Goal: Task Accomplishment & Management: Complete application form

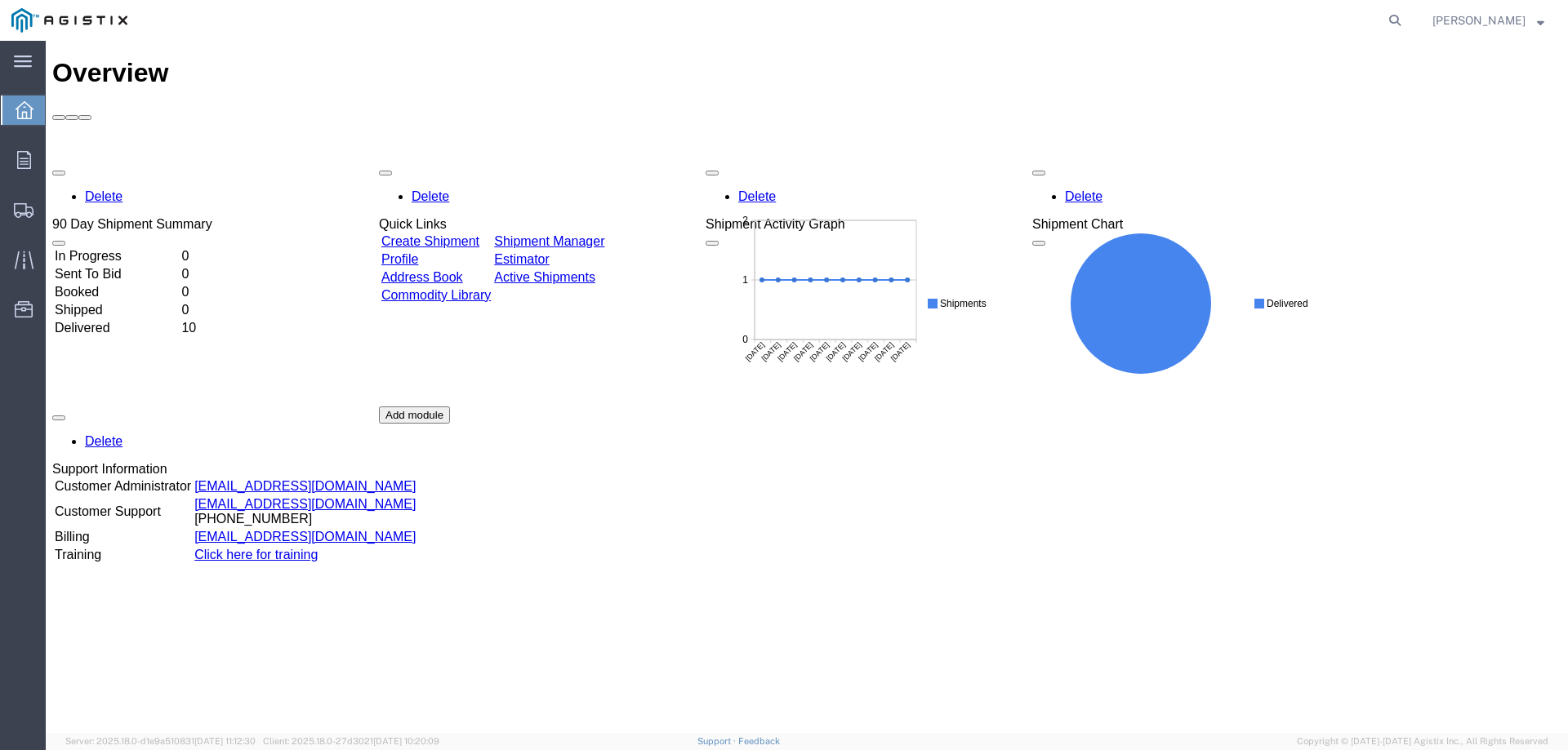
click at [479, 234] on link "Create Shipment" at bounding box center [430, 241] width 98 height 14
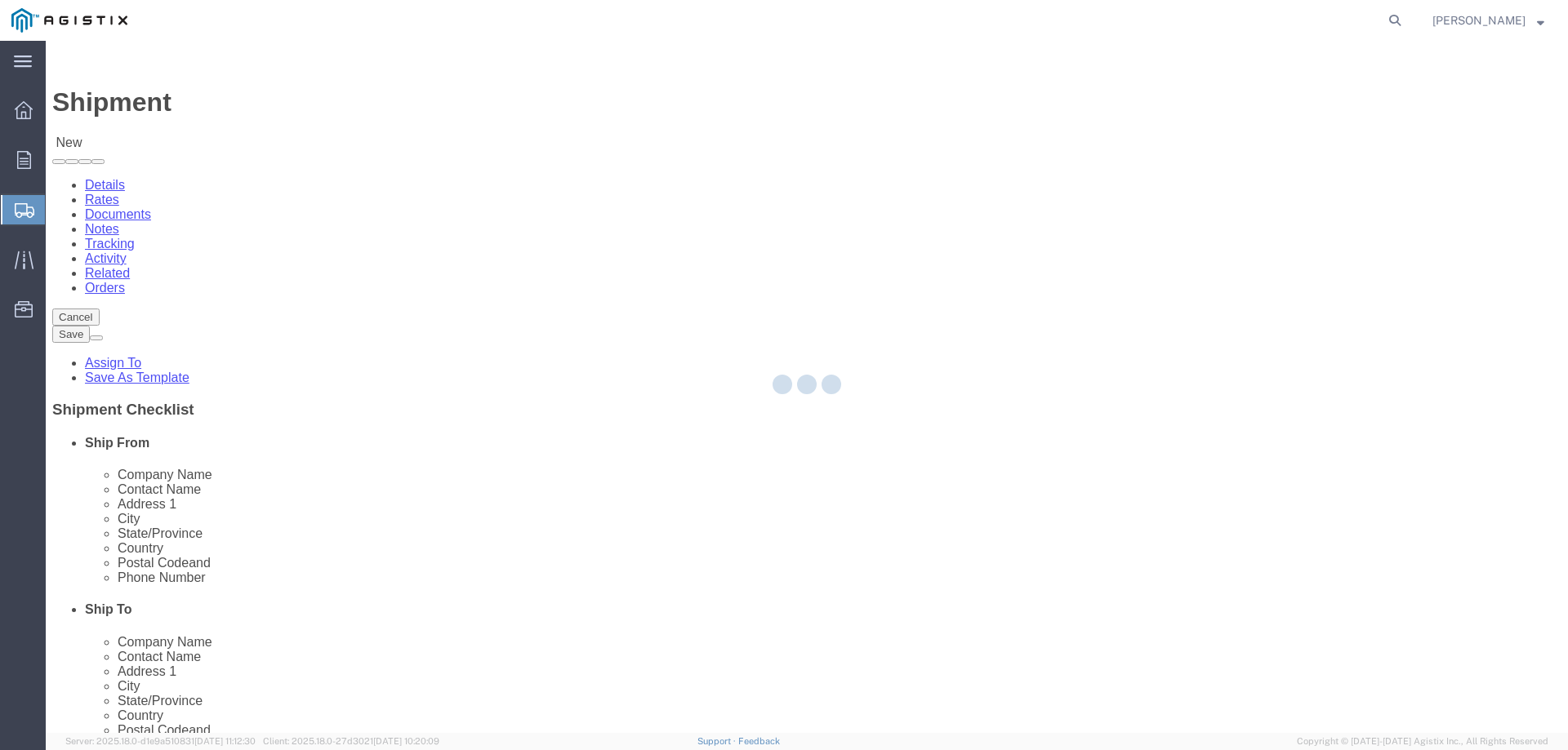
select select
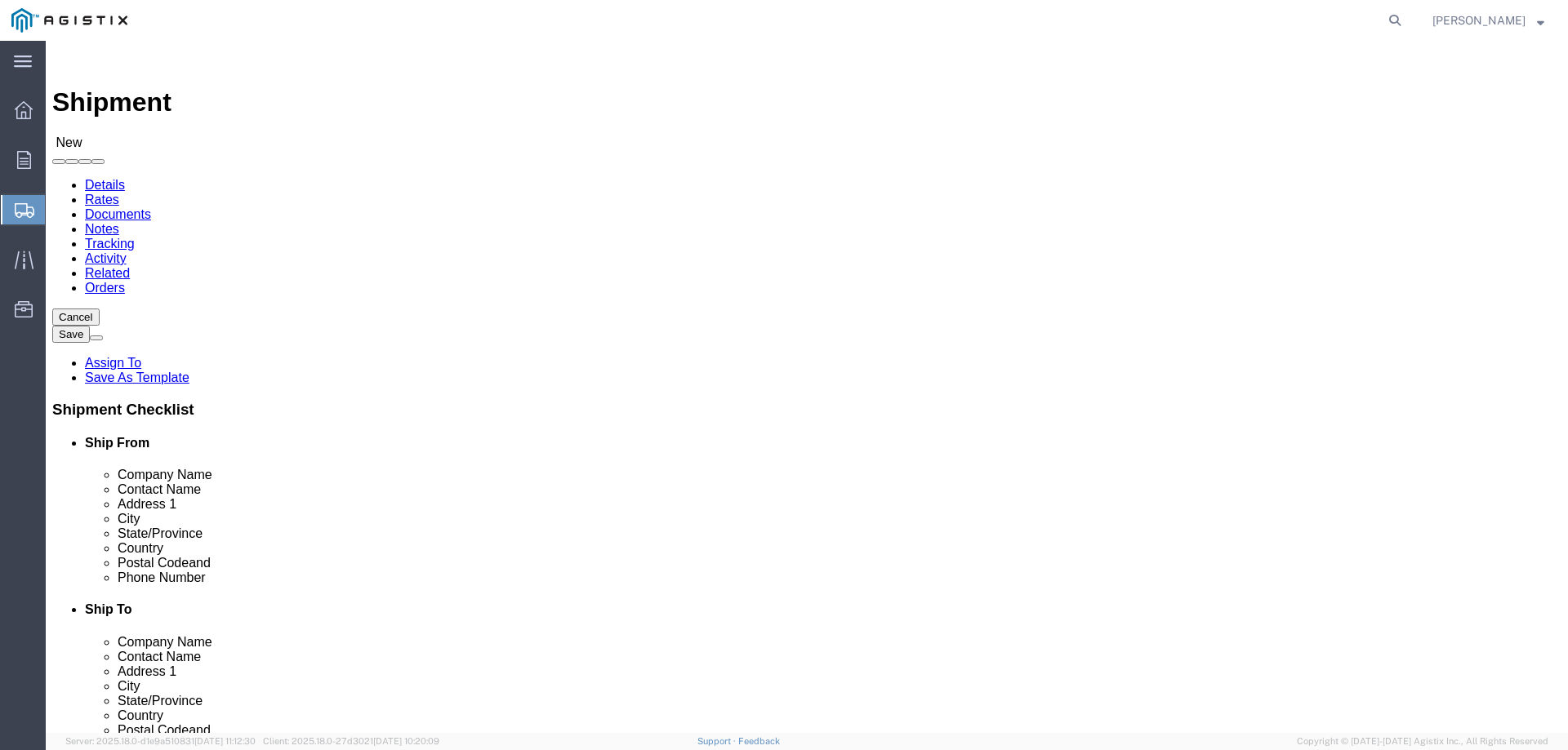
click select "Select [PERSON_NAME] Water Inc / [PERSON_NAME] Tech PG&E"
select select "9596"
click select "Select [PERSON_NAME] Water Inc / [PERSON_NAME] Tech PG&E"
select select "PURCHORD"
select select
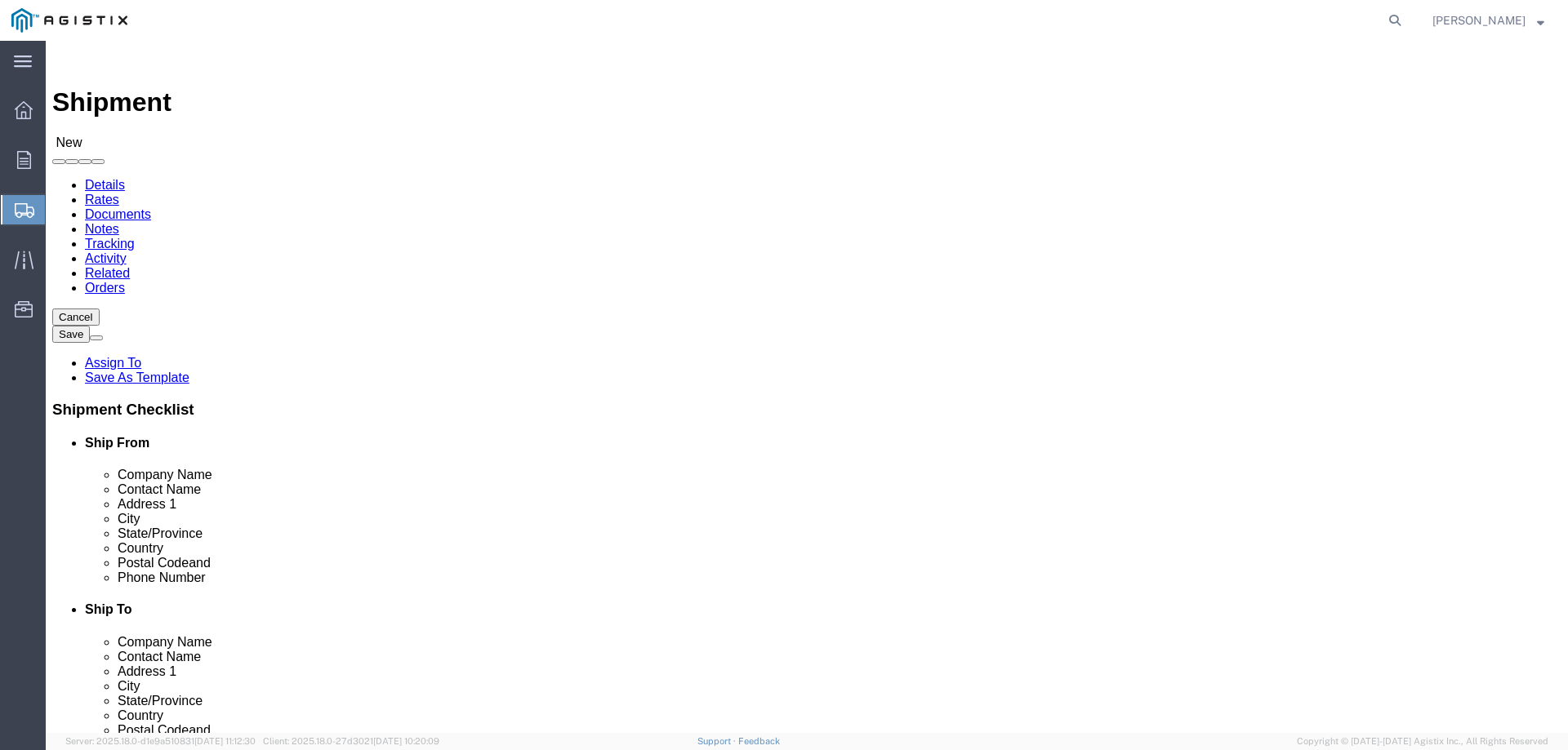
select select
click select "Select All Others [GEOGRAPHIC_DATA] [GEOGRAPHIC_DATA] [GEOGRAPHIC_DATA] [GEOGRA…"
select select "19745"
click select "Select All Others [GEOGRAPHIC_DATA] [GEOGRAPHIC_DATA] [GEOGRAPHIC_DATA] [GEOGRA…"
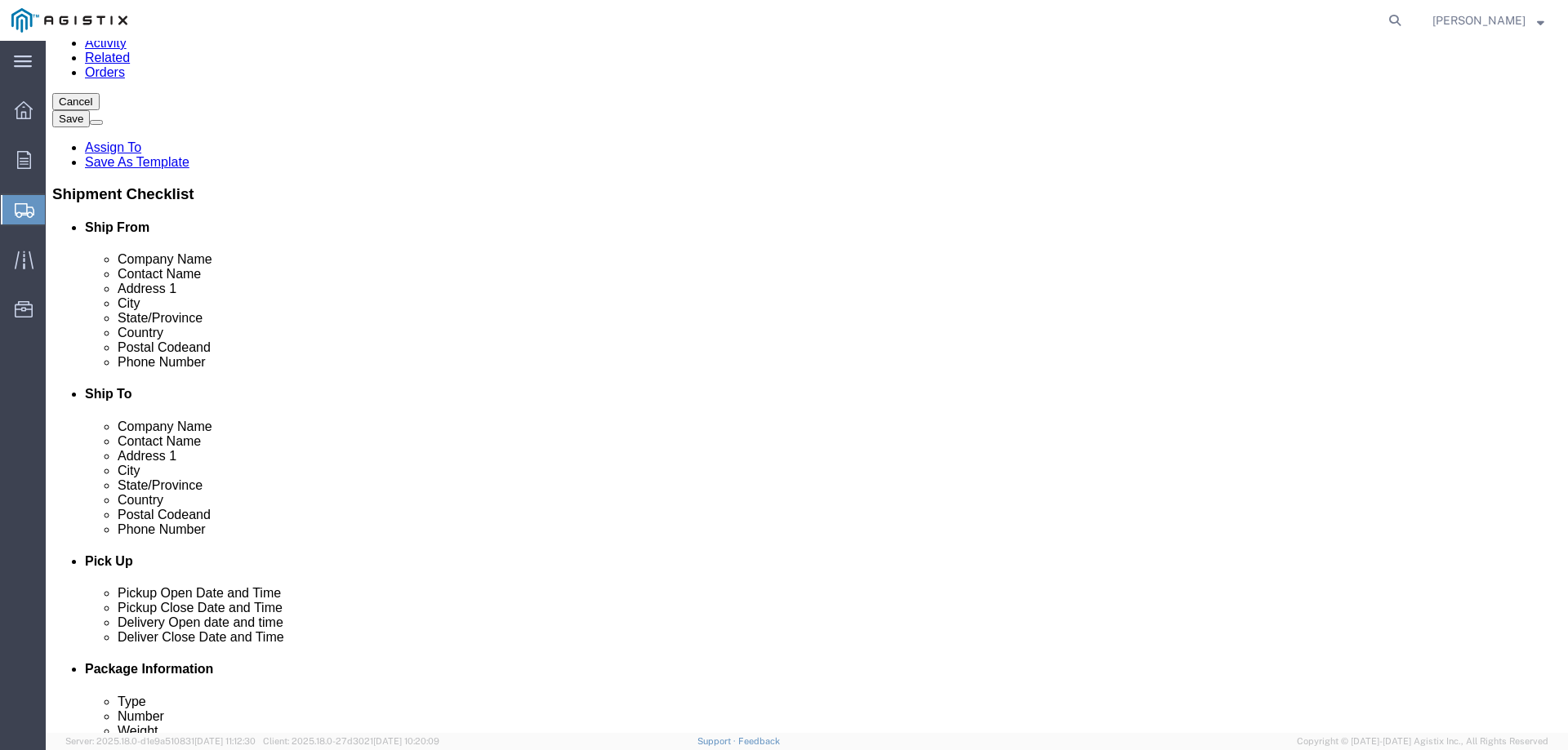
scroll to position [218, 0]
click input "text"
type input "[PERSON_NAME] TECHNOLOGIES"
type input "[PERSON_NAME]"
type input "[STREET_ADDRESS]"
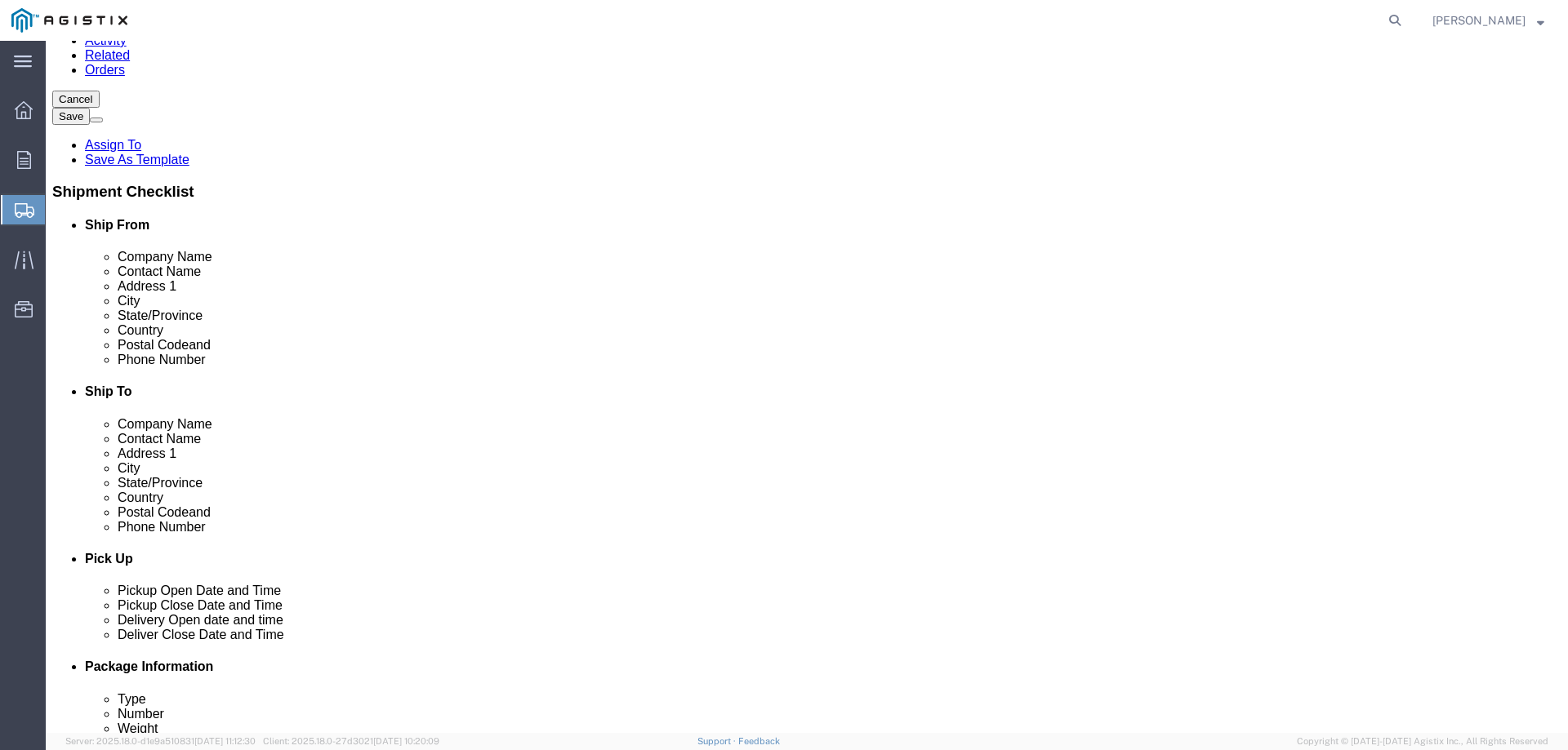
select select
type input "[GEOGRAPHIC_DATA]"
select select
type input "N"
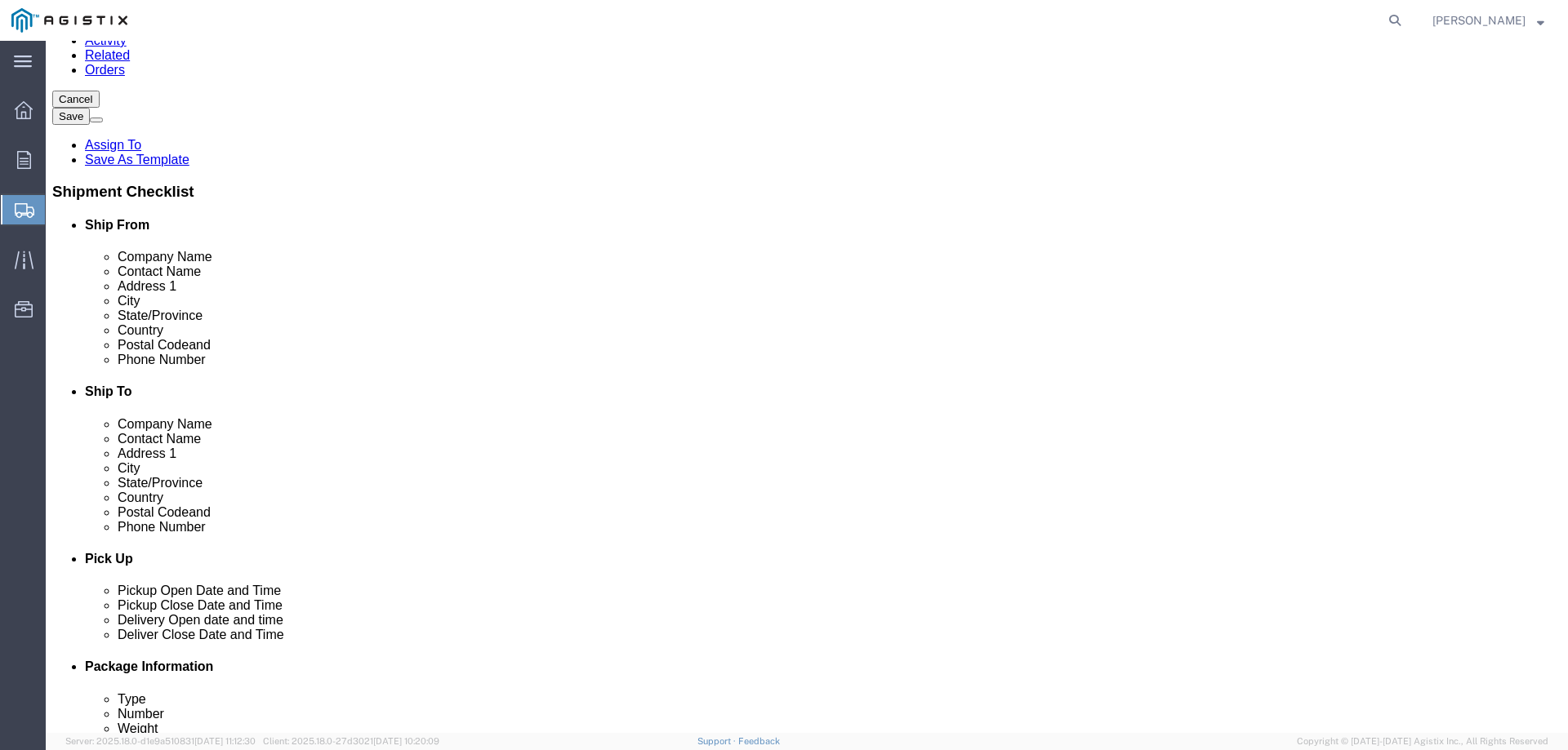
type input "[US_STATE]"
select select
select select "NY"
type input "14472"
select select
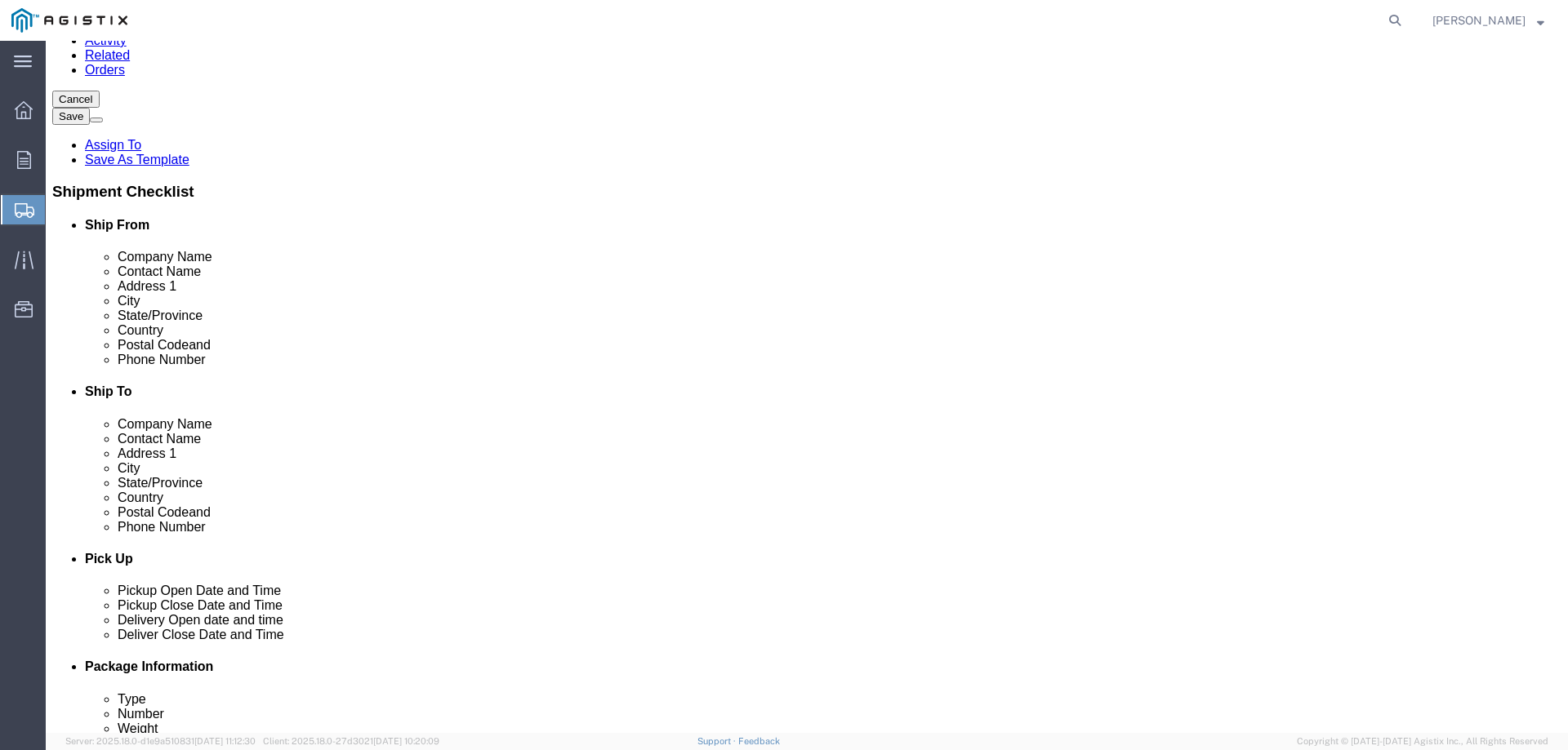
type input "[PHONE_NUMBER]"
type input "[EMAIL_ADDRESS][DOMAIN_NAME]"
click input "checkbox"
checkbox input "false"
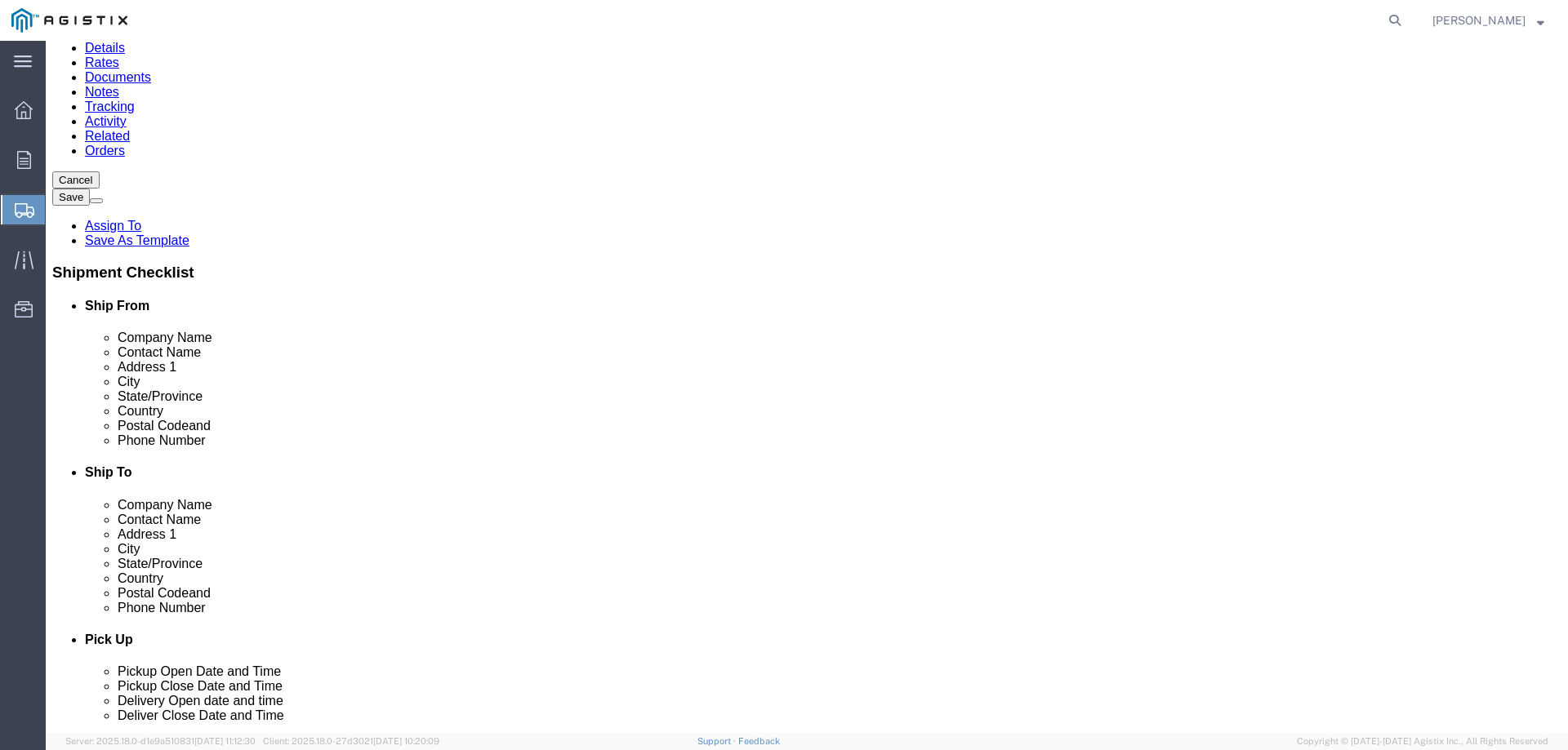
scroll to position [136, 0]
click input "text"
type input "PACIFIC GAS & ELECTRIC"
type input "RECEIVING DEPT."
type input "[STREET_ADDRESS]"
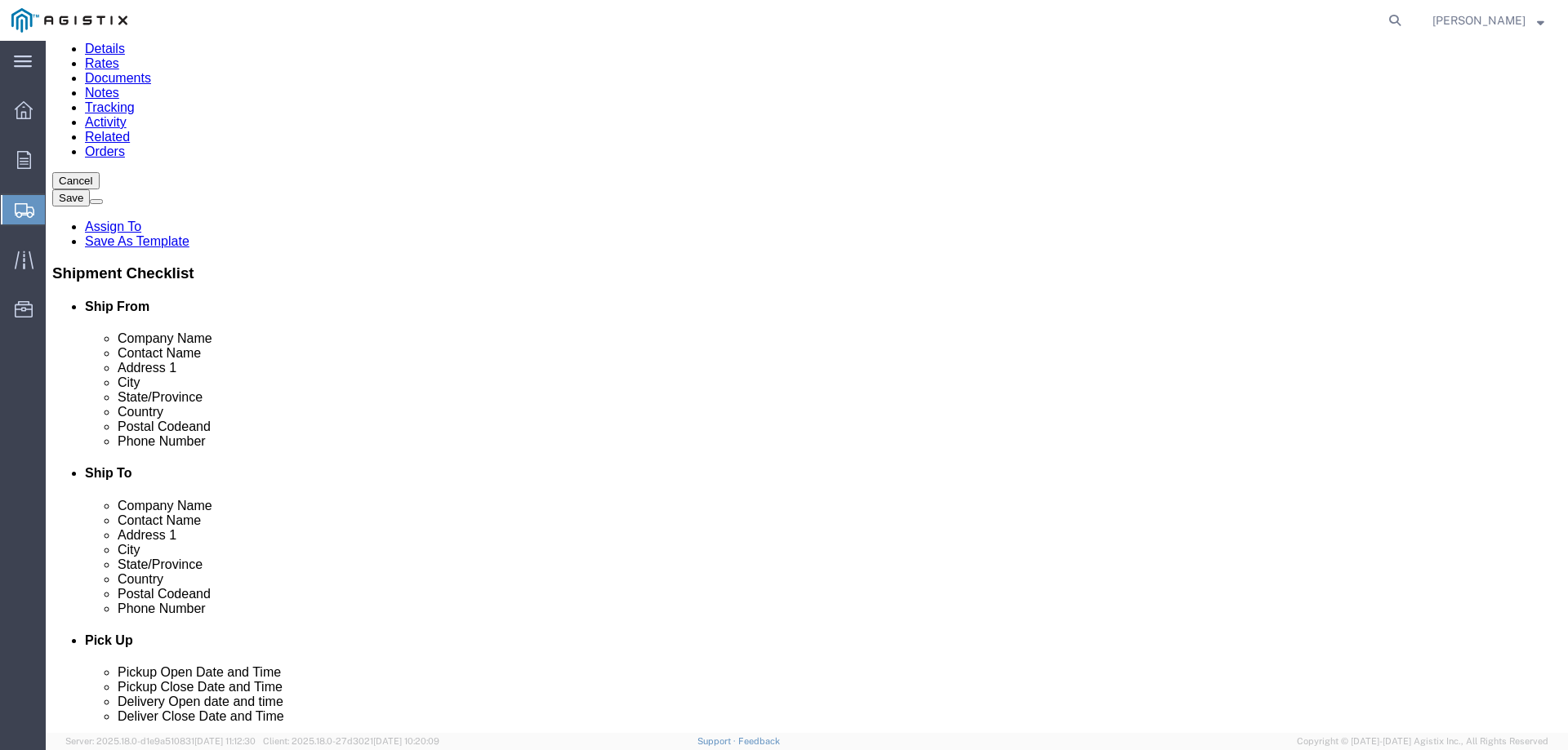
select select
type input "[GEOGRAPHIC_DATA]"
select select
type input "C"
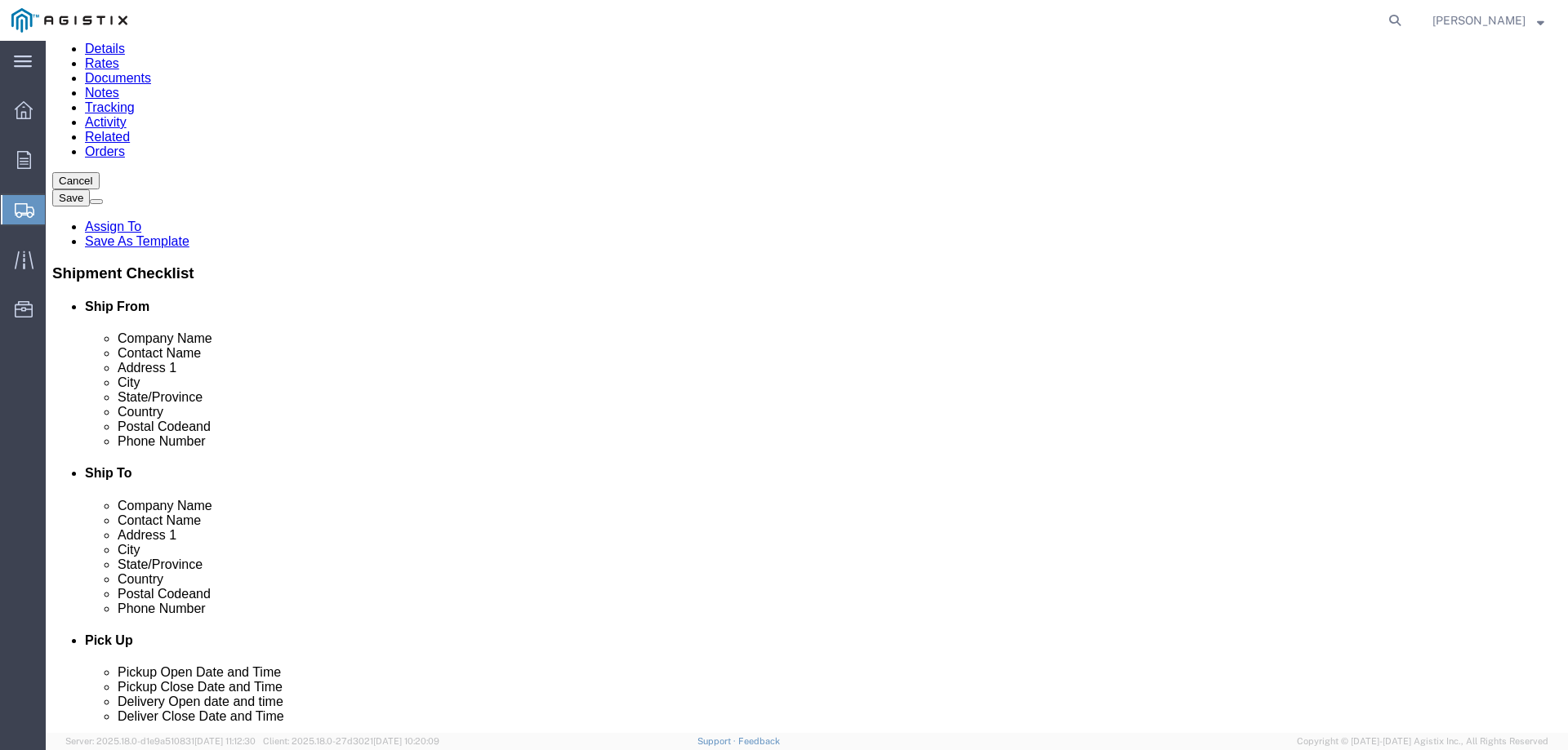
type input "CAL"
select select
select select "CA"
type input "93725"
select select
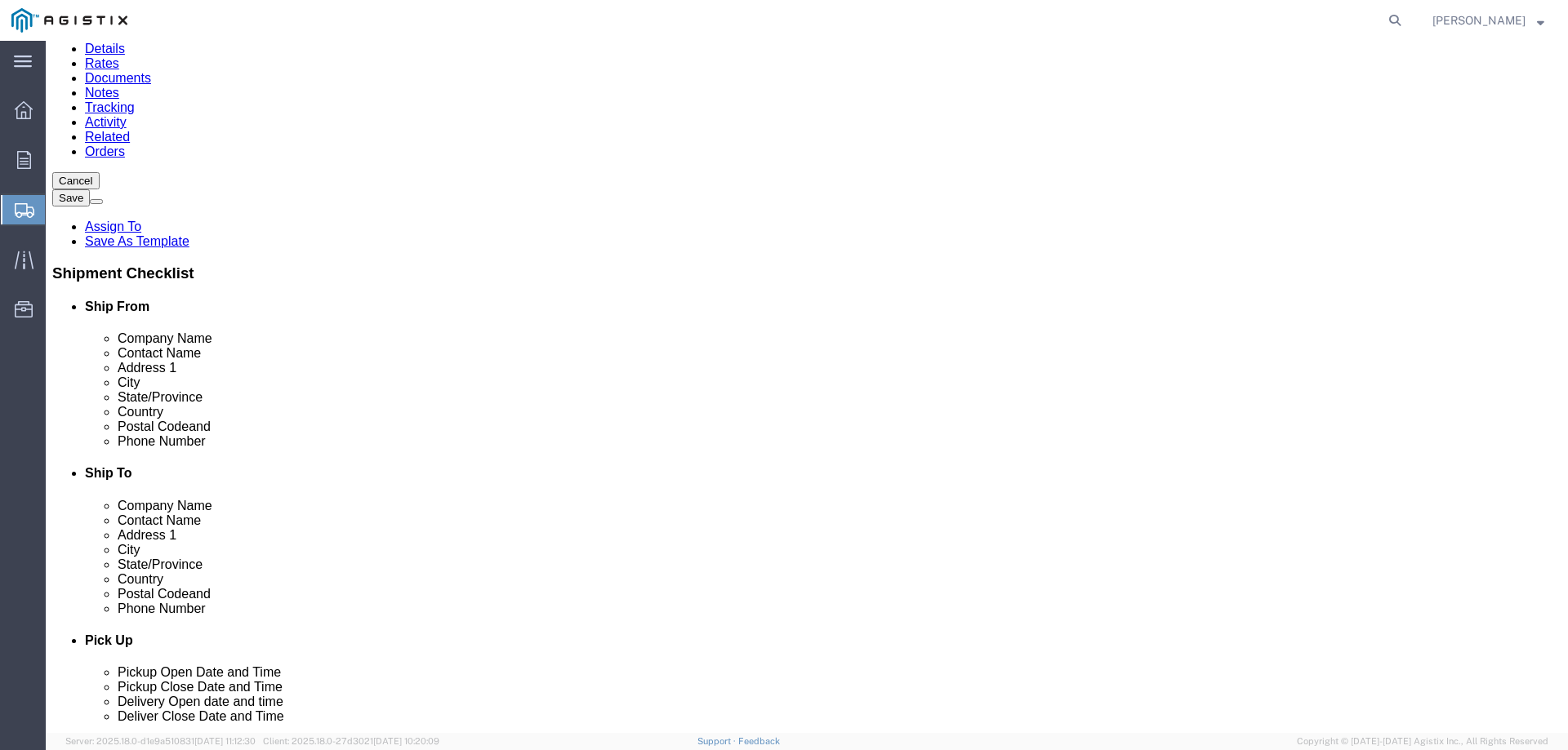
type input "[PHONE_NUMBER]"
type input "236"
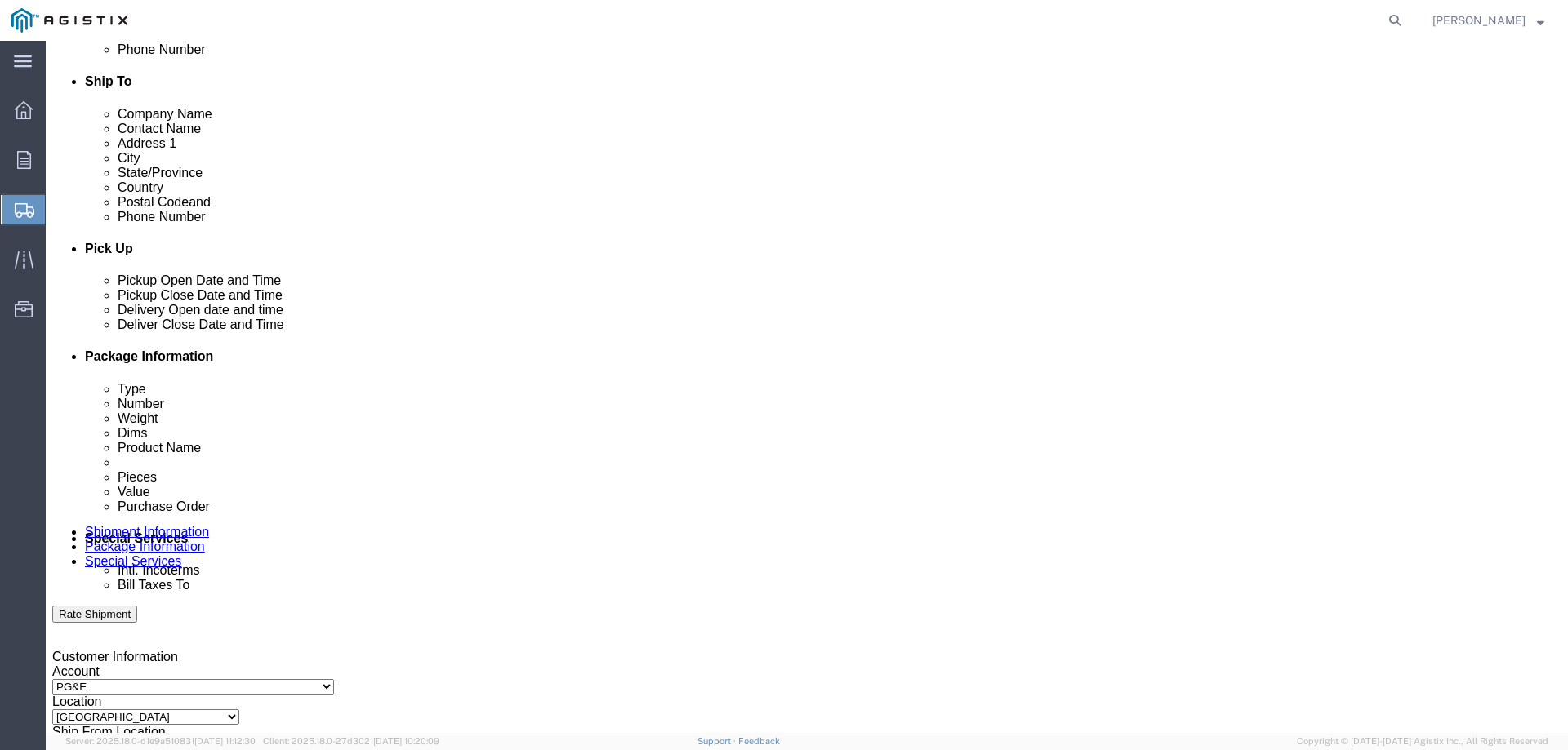
scroll to position [545, 0]
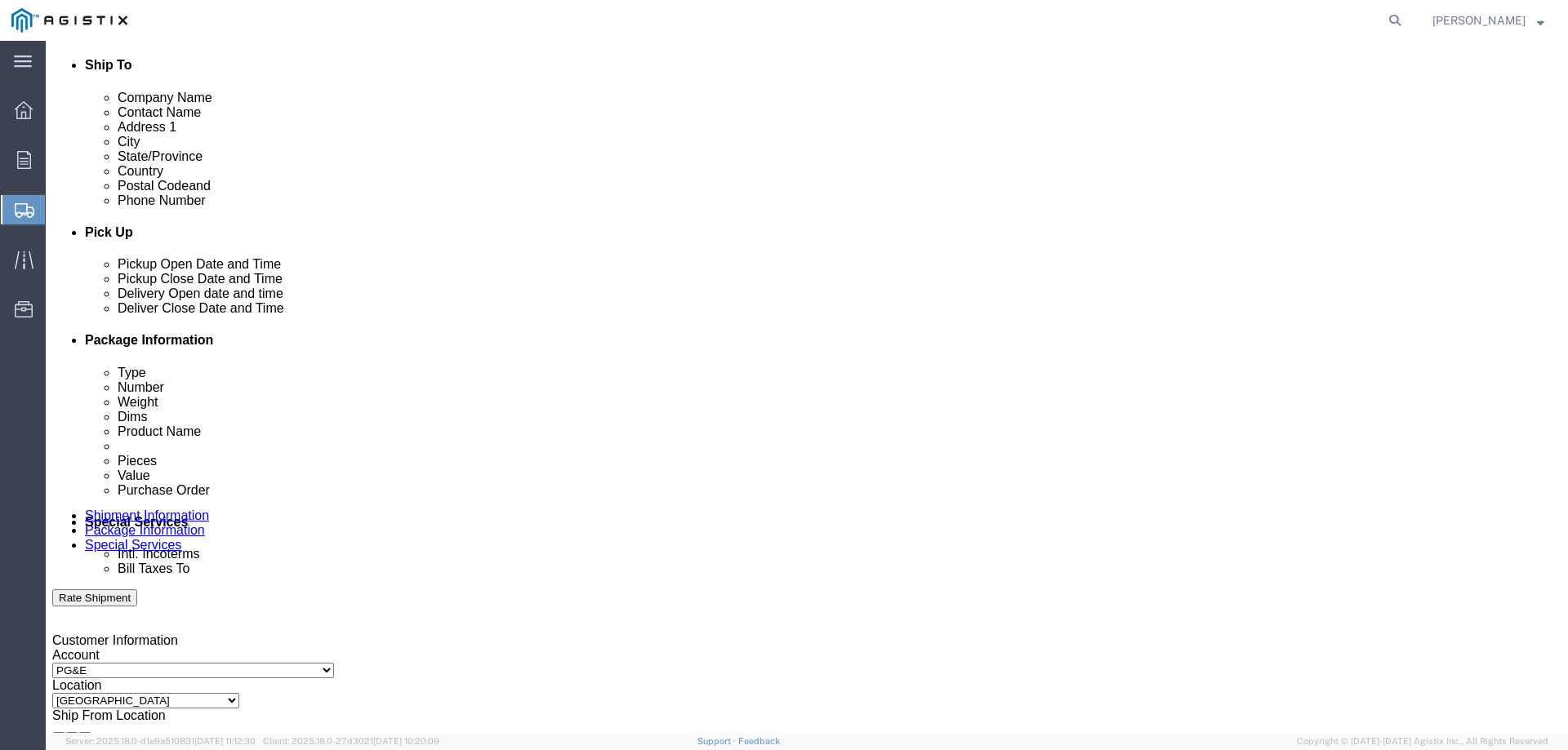
click div "[DATE] 10:00 AM"
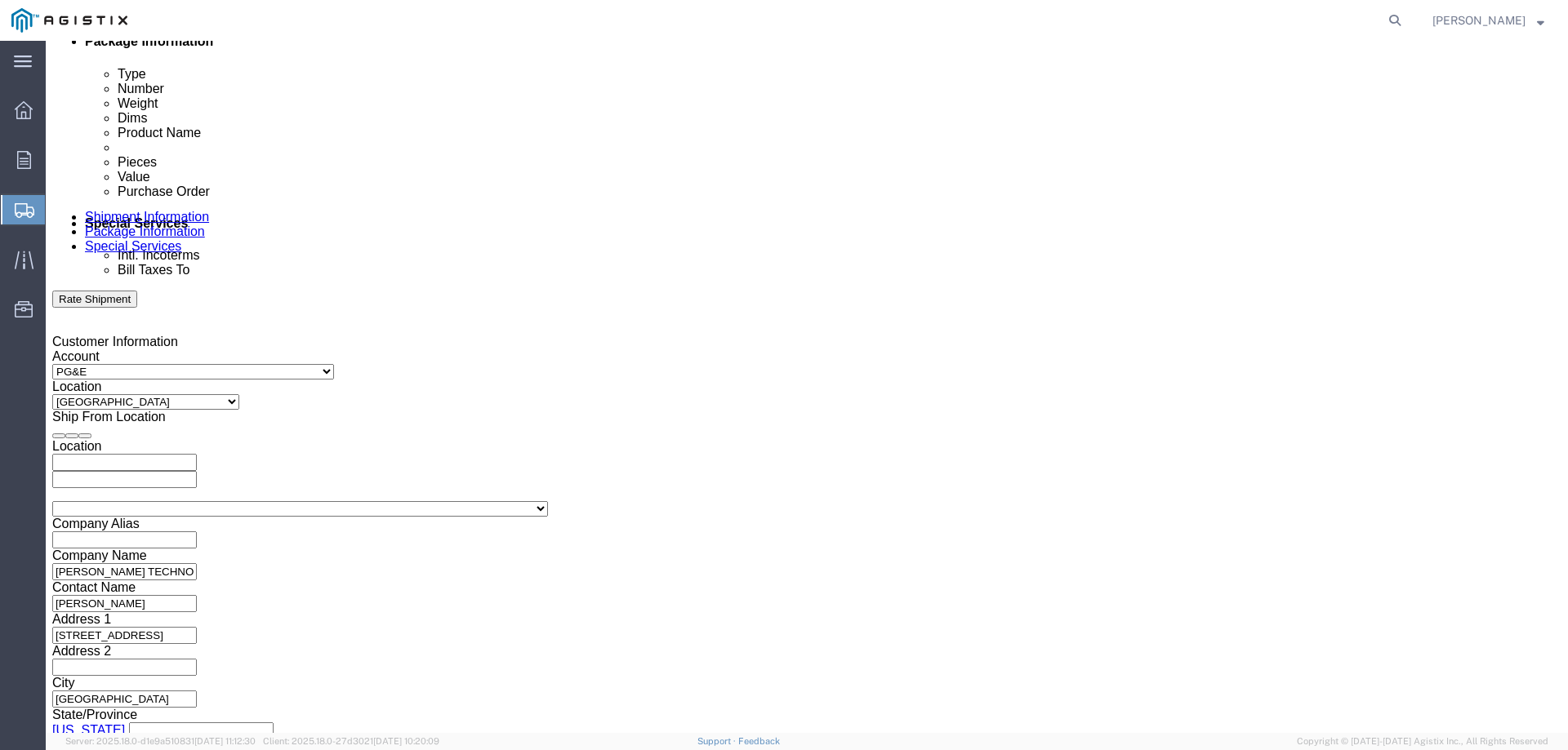
type input "3:00 PM"
click button "Apply"
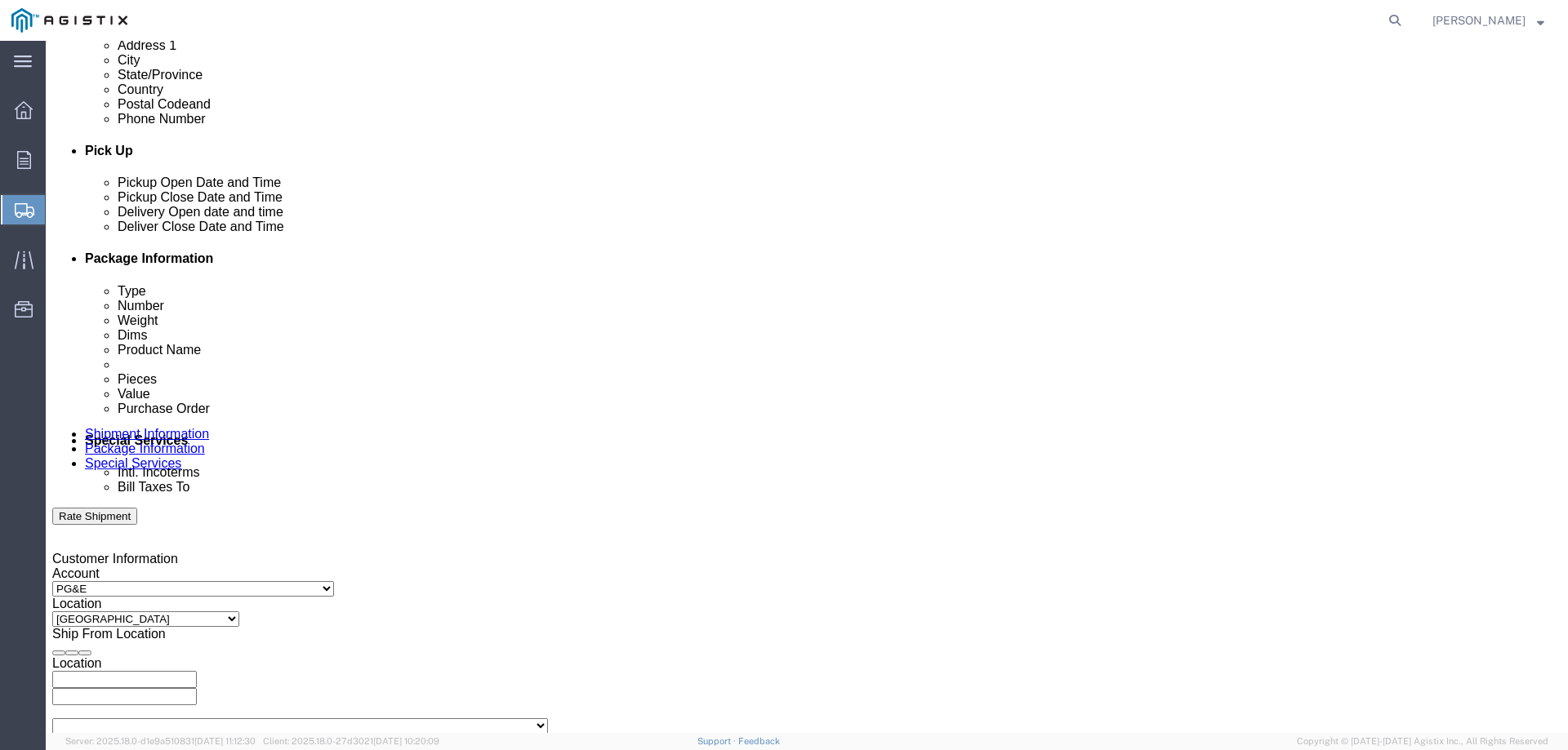
scroll to position [625, 0]
click div "[DATE] 4:00 PM"
type input "6:00 PM"
click button "Apply"
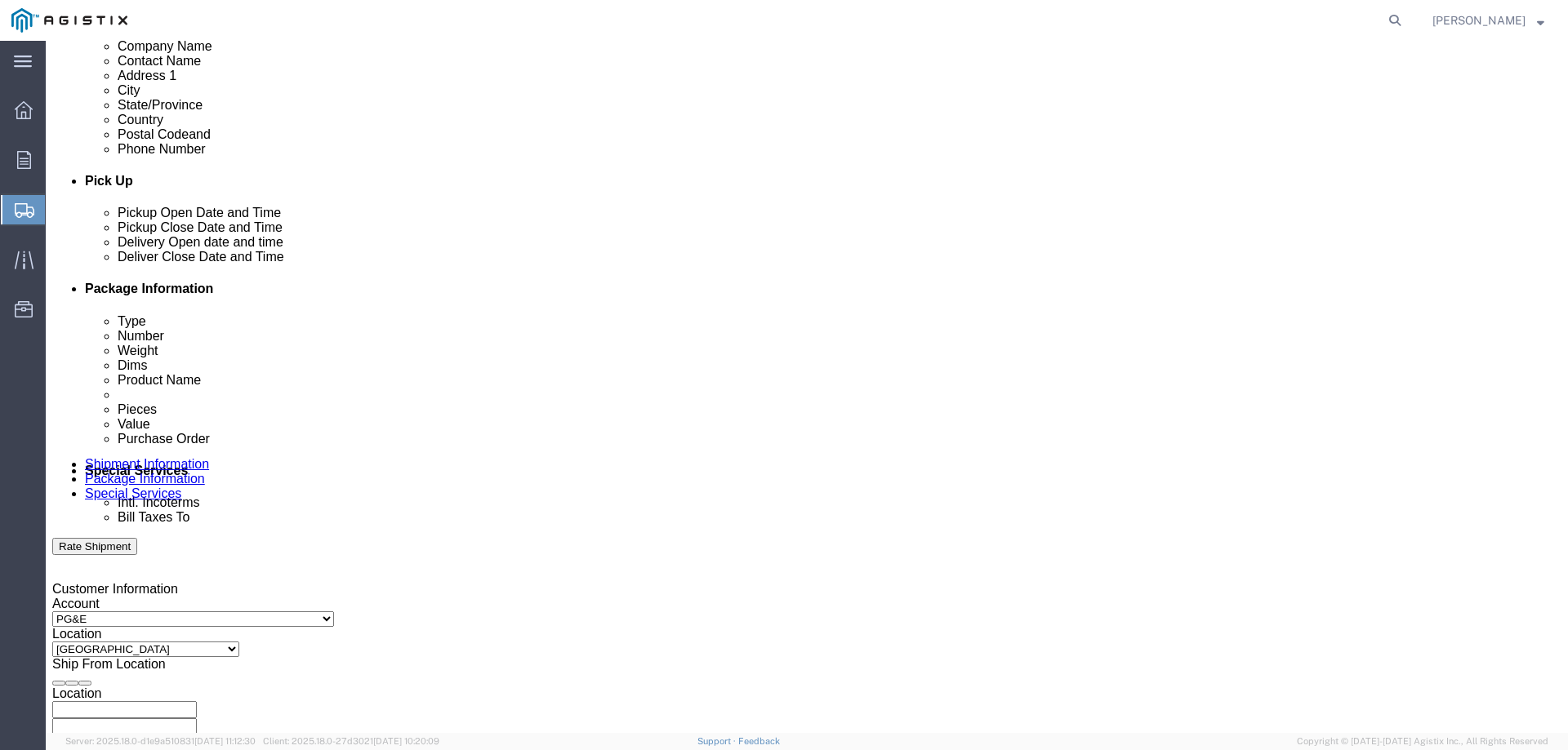
click div
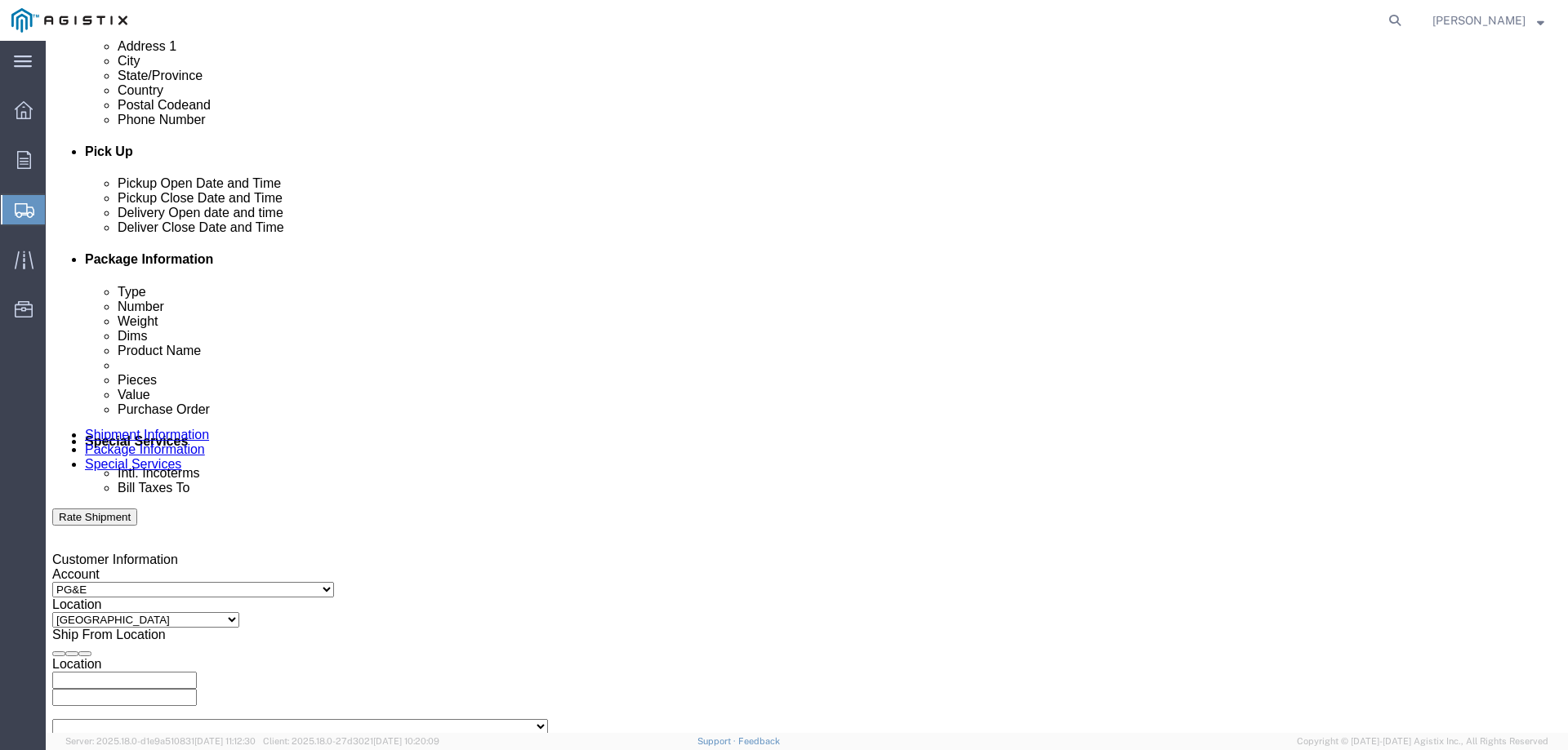
click input "7:00 PM"
type input "8:00 AM"
click button "Apply"
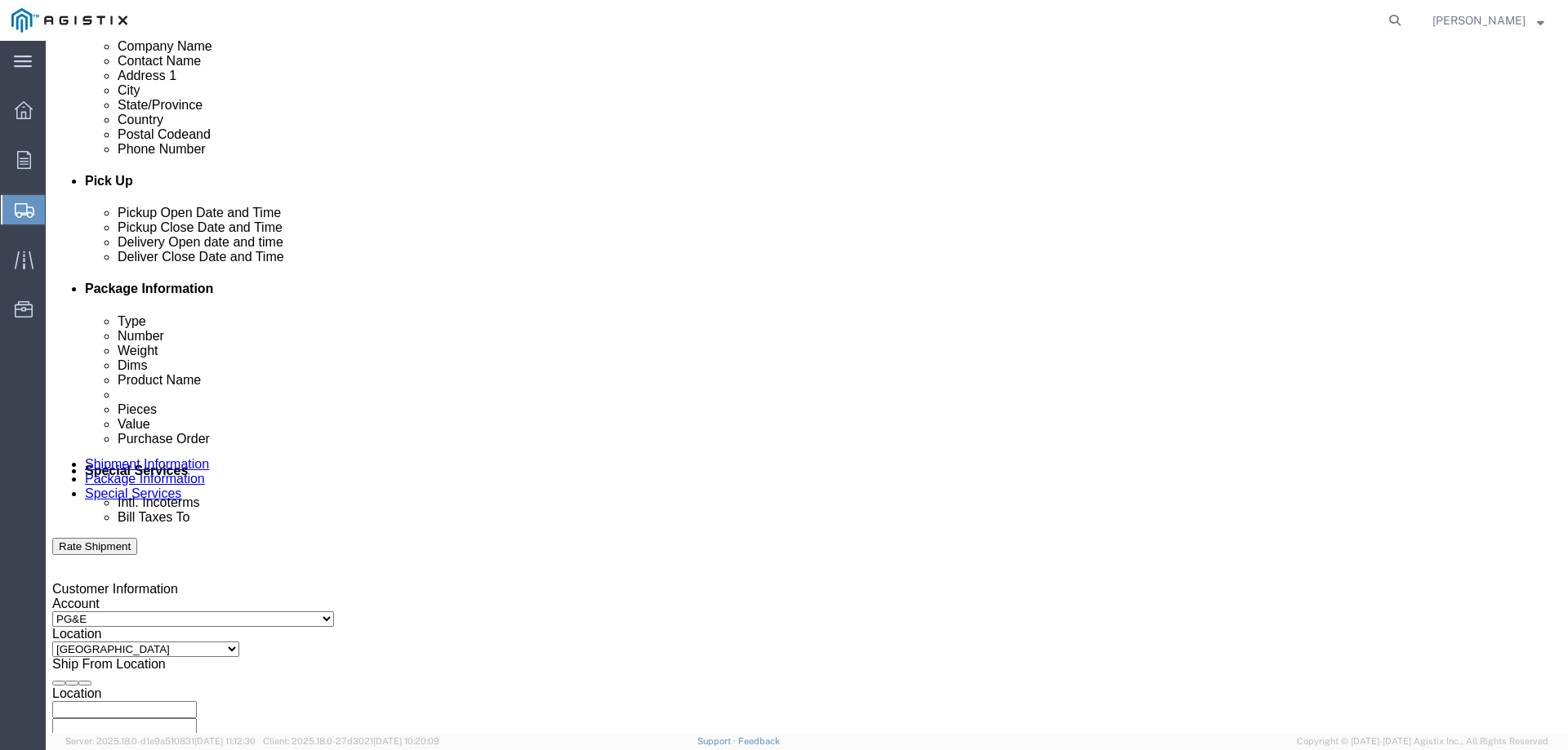
click div
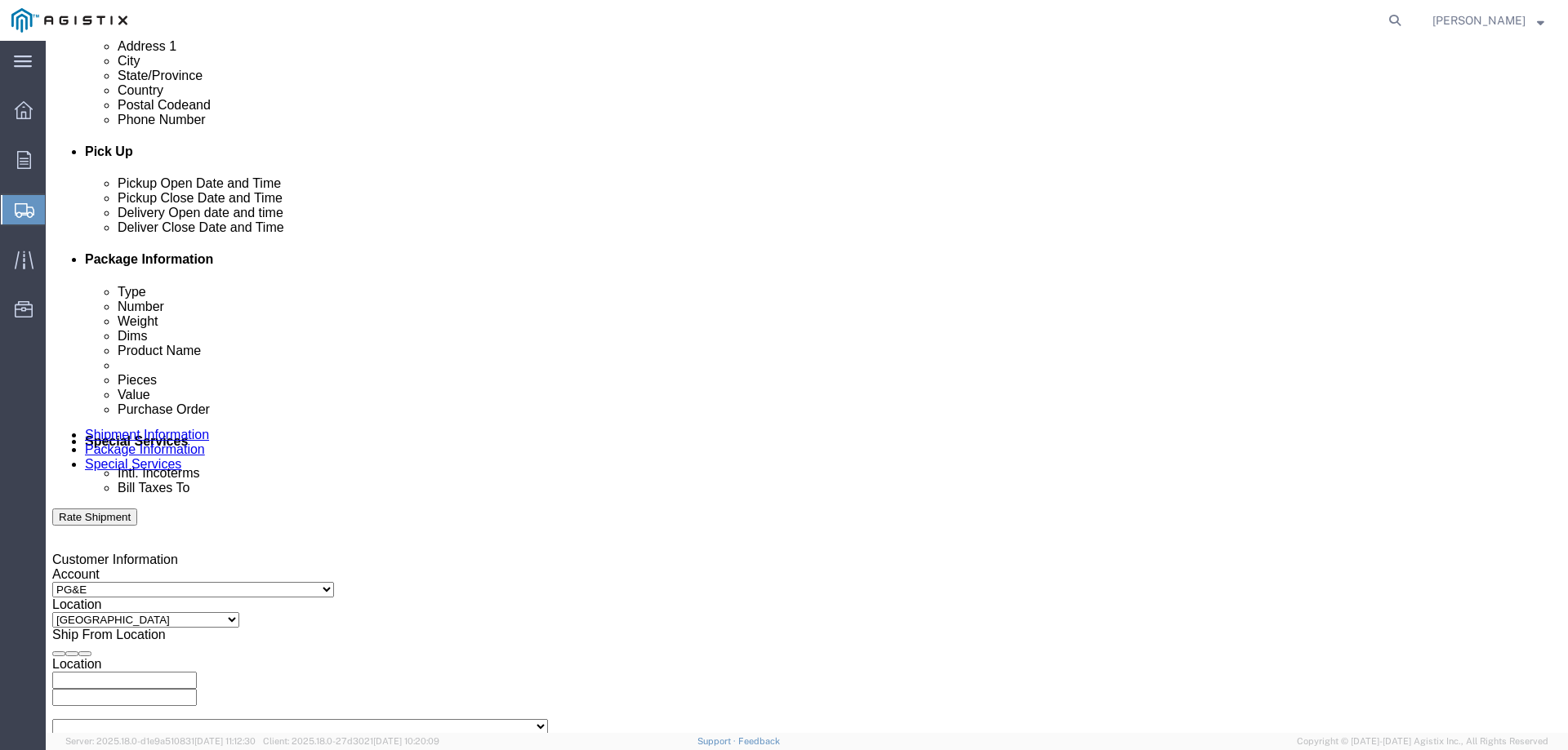
type input "5:00 PM"
click button "Apply"
click input "text"
type input "3501393157"
select select "SALEORDR"
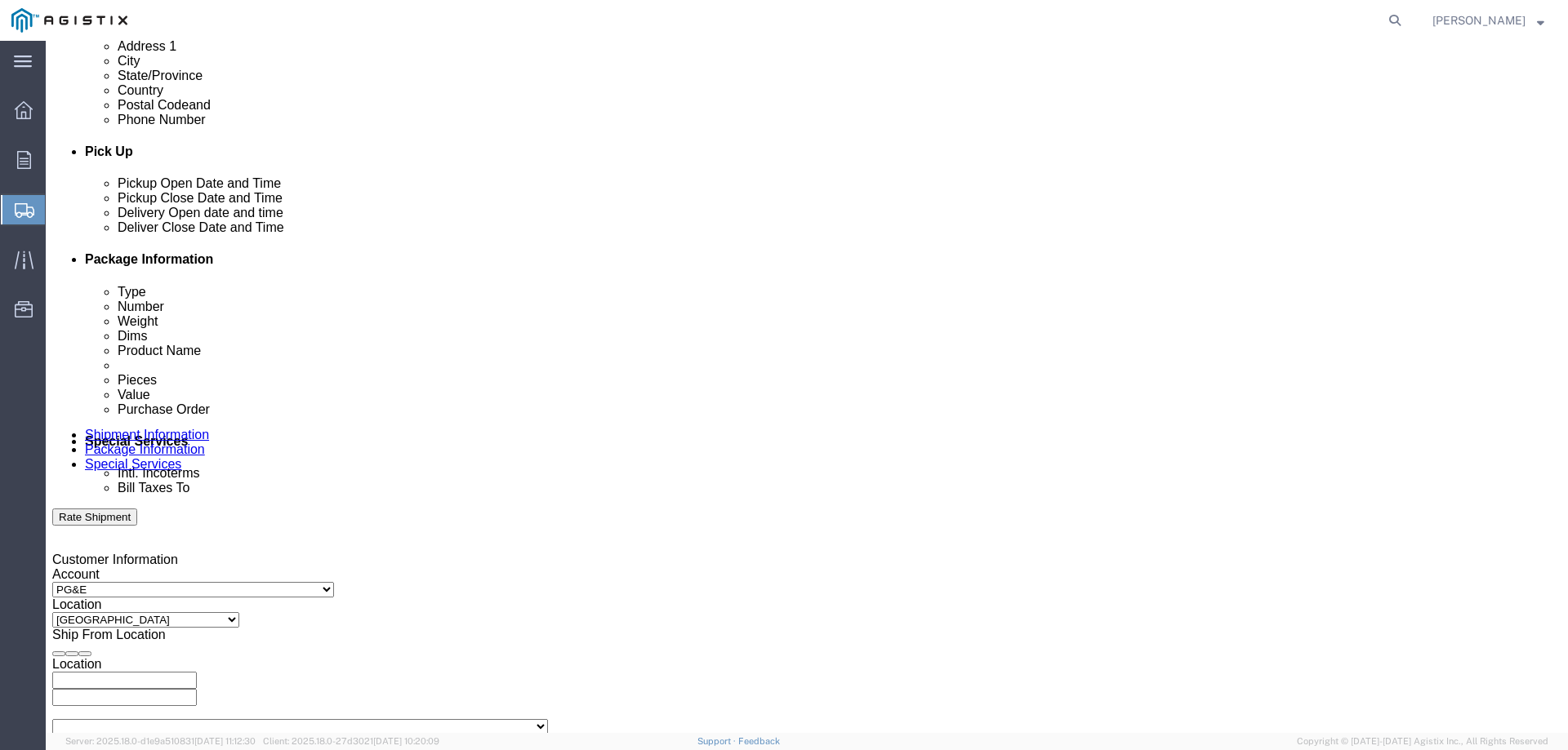
type input "306606"
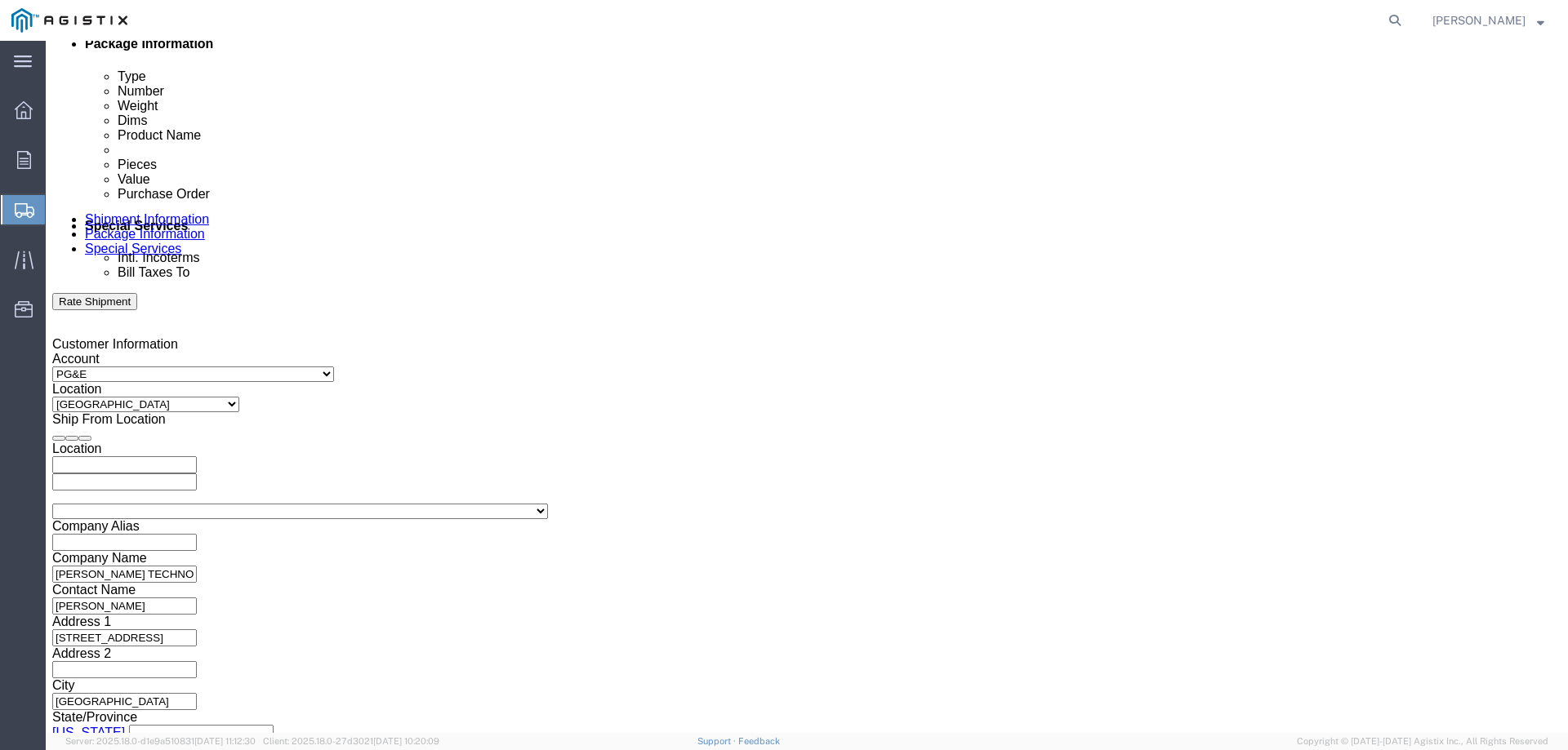
scroll to position [843, 0]
click button "Continue"
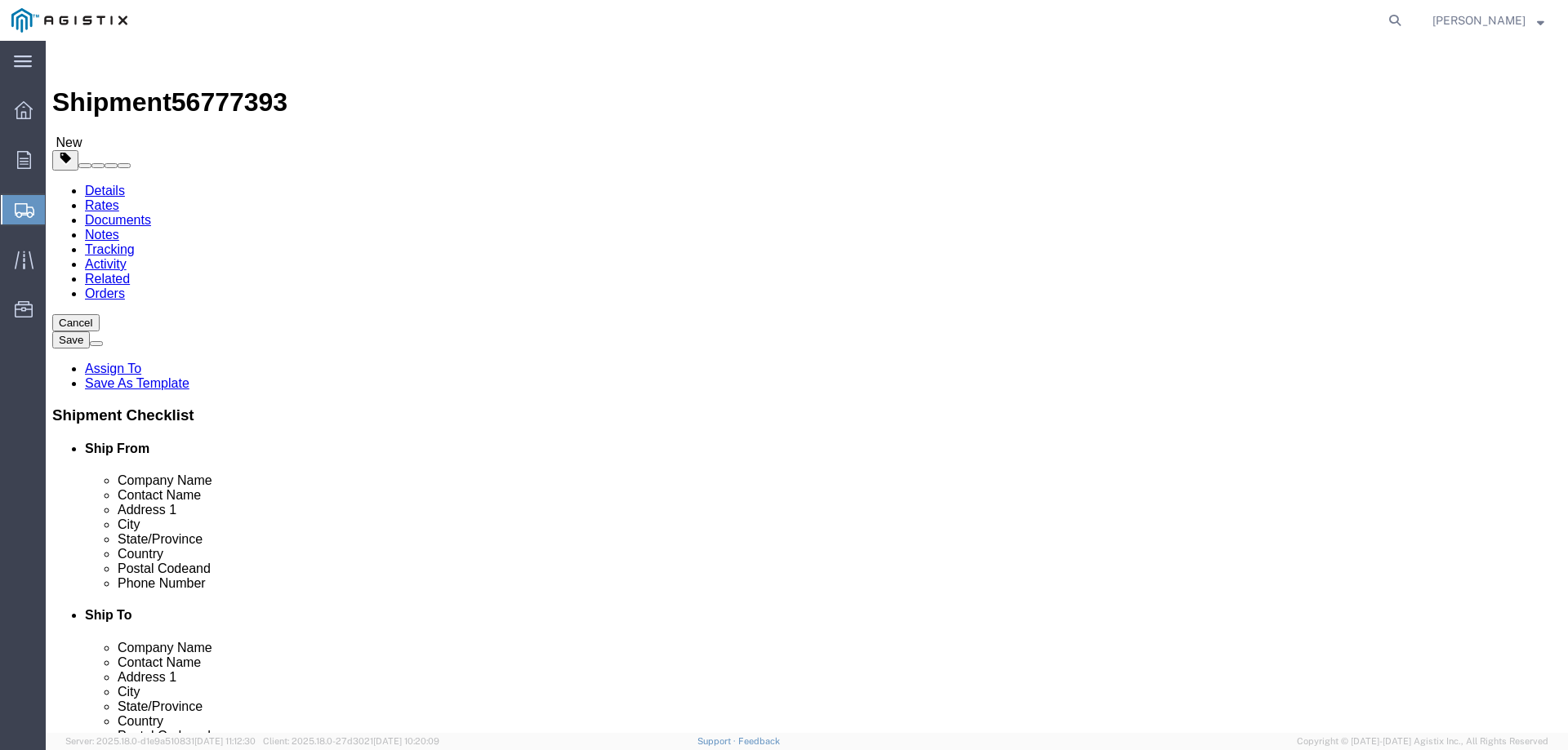
drag, startPoint x: 574, startPoint y: 632, endPoint x: 374, endPoint y: 620, distance: 200.4
click div "Shipment 56777393 New Details Rates Documents Notes Tracking Activity Related O…"
click select "Select Bulk Bundle(s) Cardboard Box(es) Carton(s) Crate(s) Drum(s) (Fiberboard)…"
select select "PONS"
click select "Select Bulk Bundle(s) Cardboard Box(es) Carton(s) Crate(s) Drum(s) (Fiberboard)…"
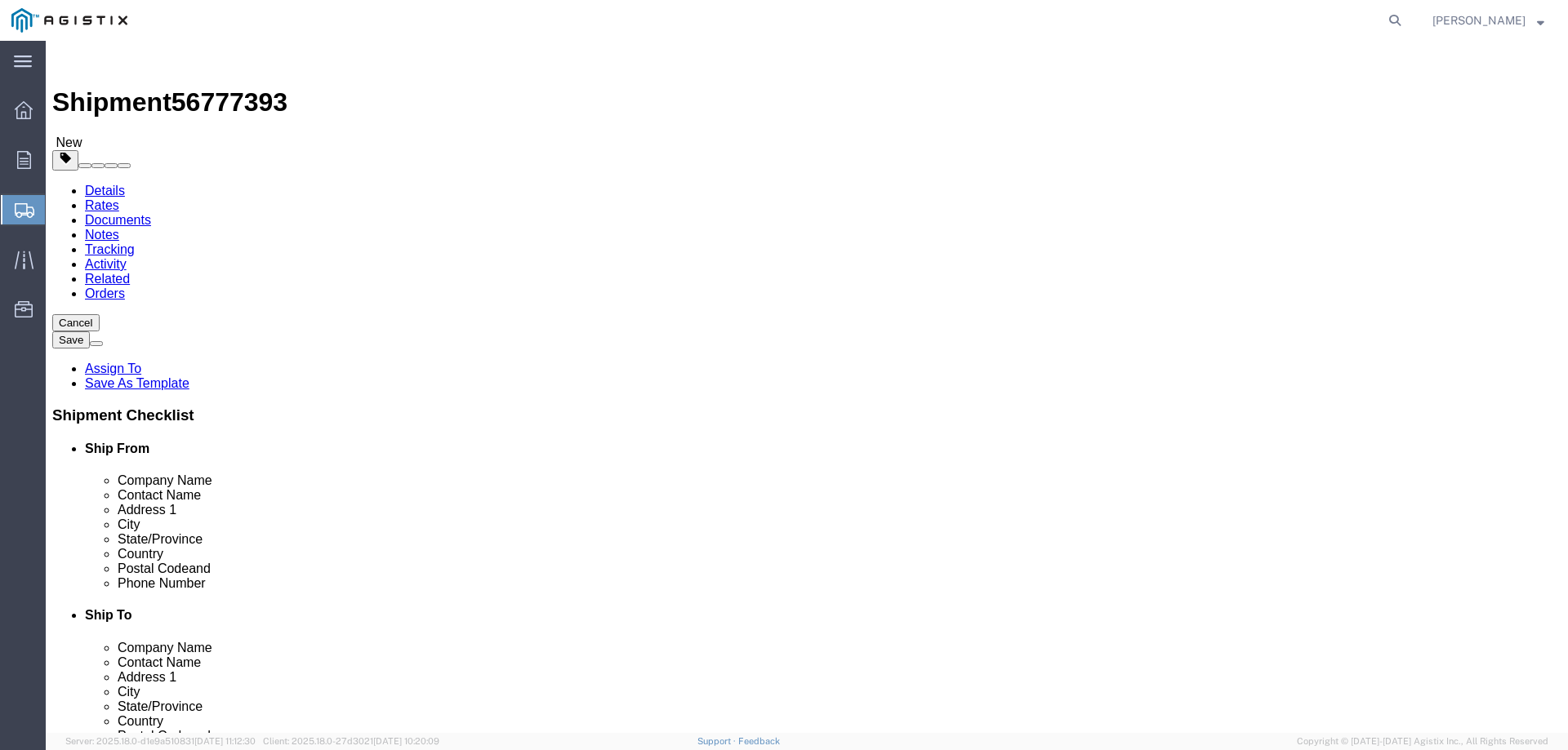
click input "1"
click input "text"
type input "72"
type input "36"
type input "18"
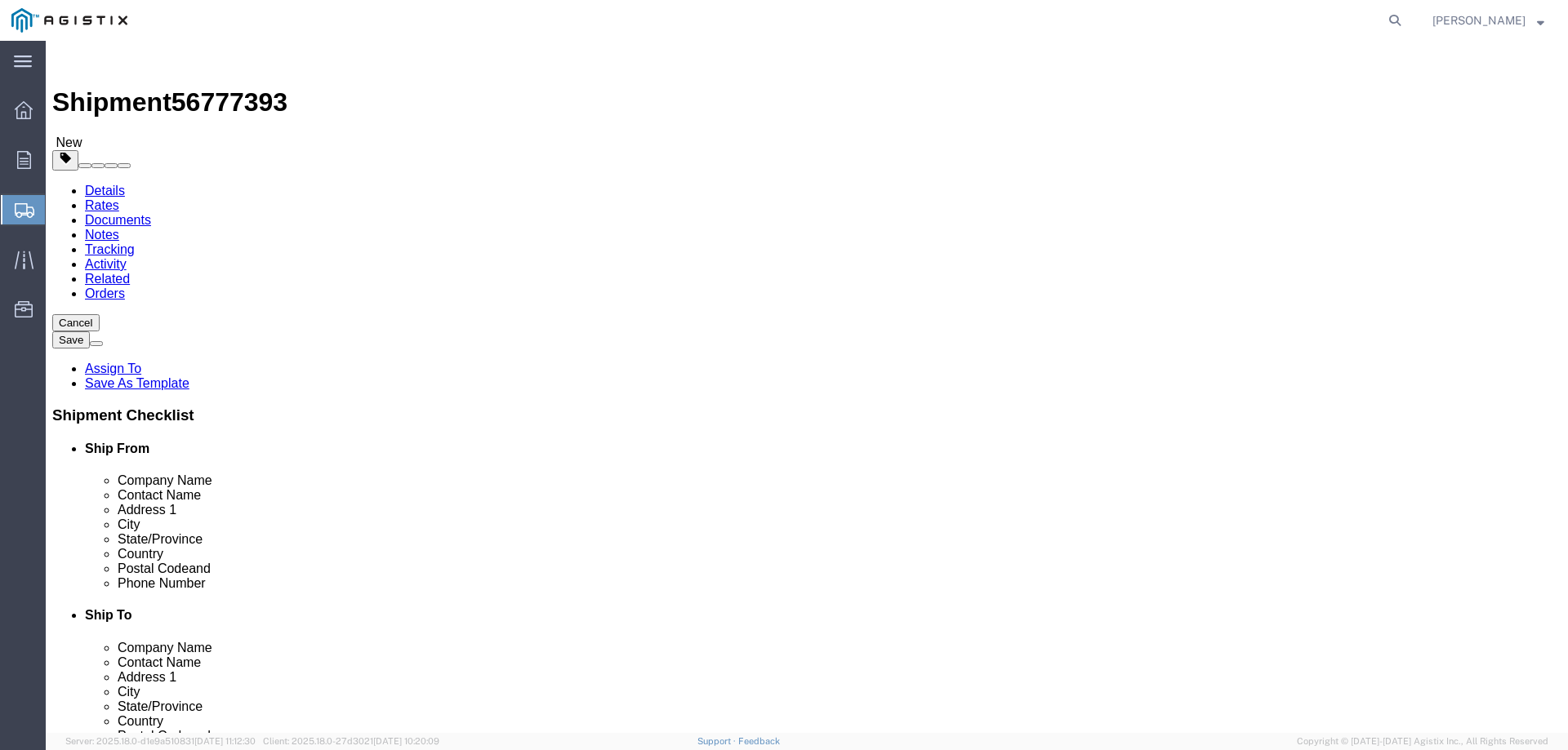
click input "0.00"
type input "0"
type input "301"
click link "Add Content"
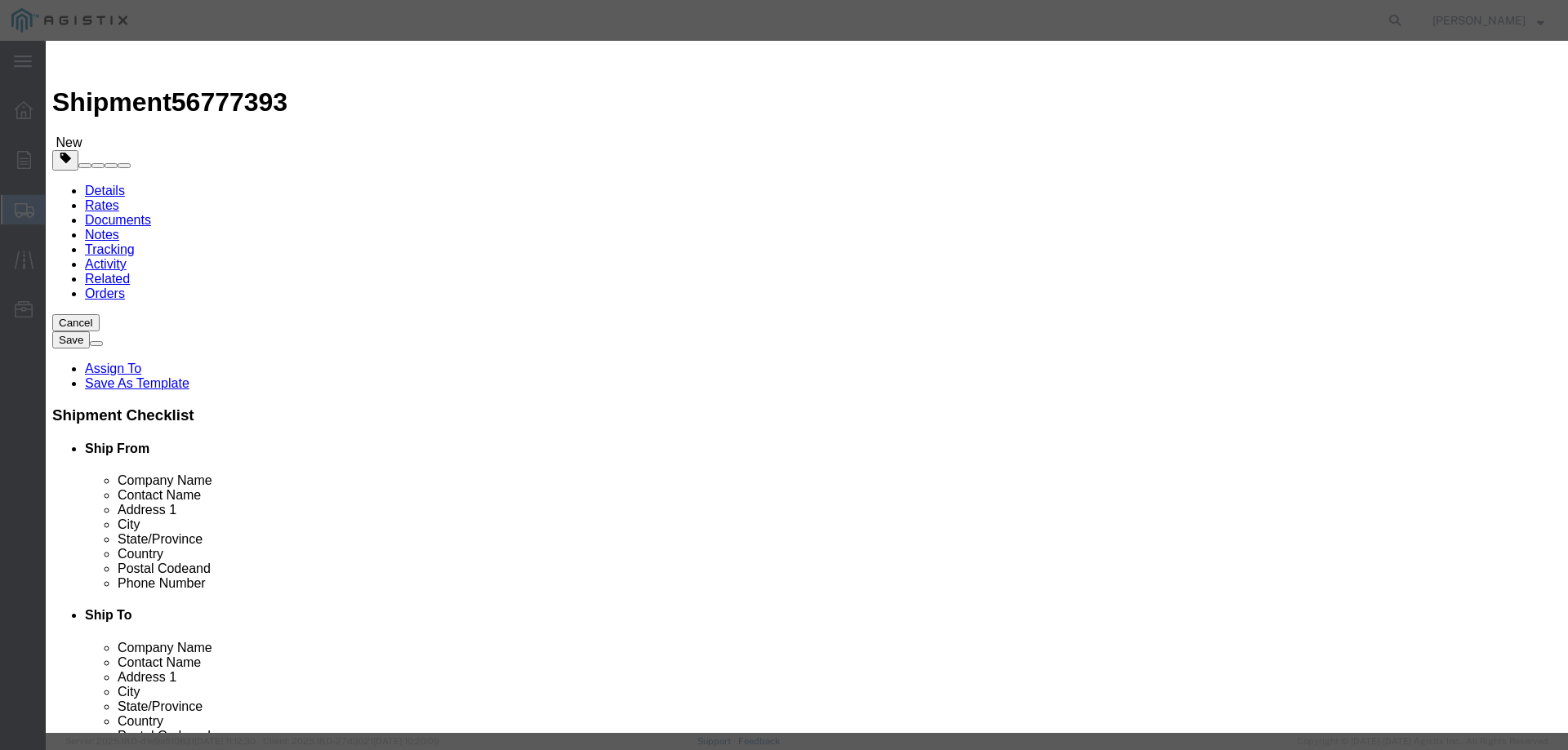
click input "text"
type input "M040753"
drag, startPoint x: 543, startPoint y: 154, endPoint x: 534, endPoint y: 169, distance: 17.5
click td "Name: FILTER GAS FLANGED FLAT FACE 2" 175 PSIG"
select select
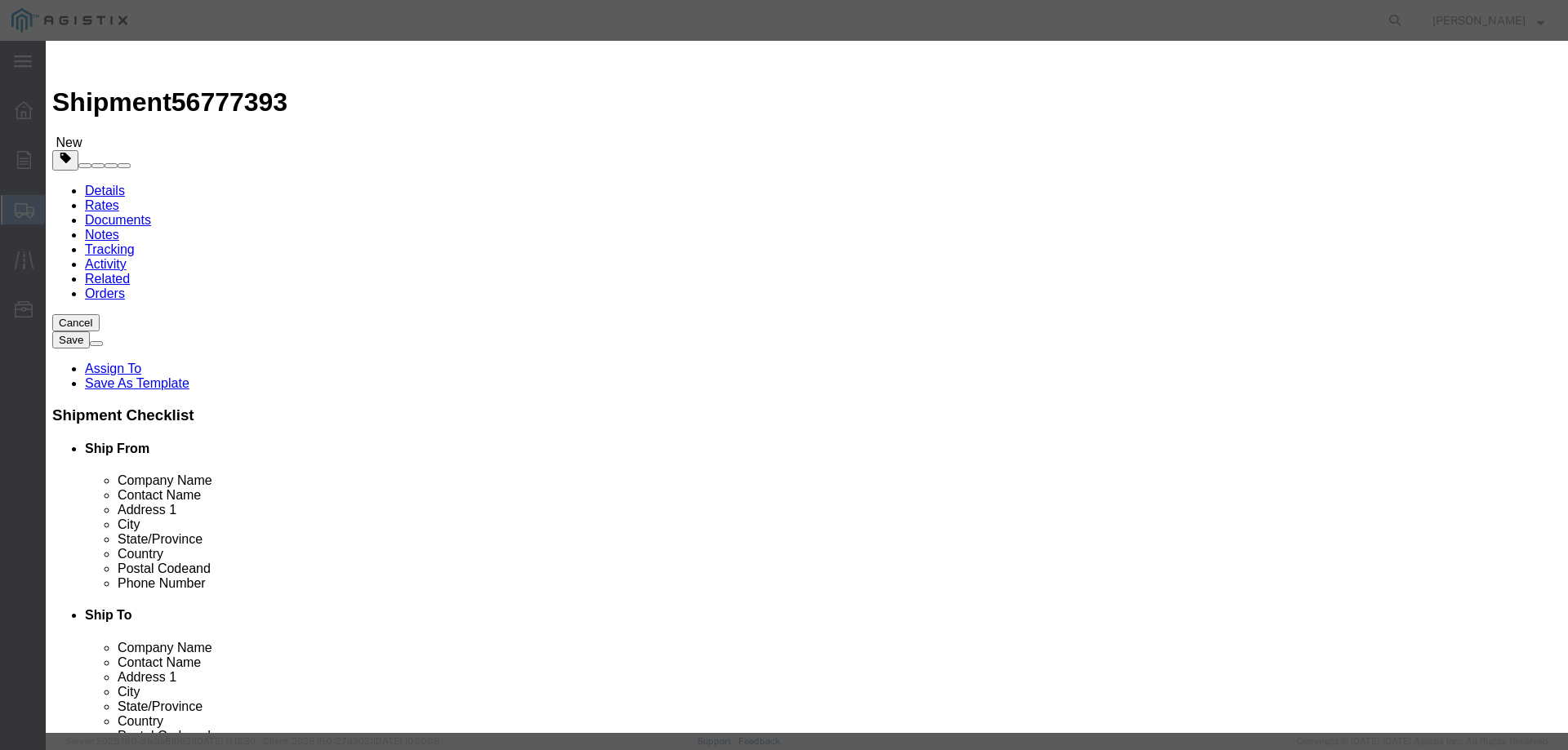
select select "USD"
type input "FILTER GAS FLANGED FLAT FACE 2" 175 PSIG"
type input "M040753"
type input "FILTER GAS FLANGED FLAT FACE 2" 175 PSIG"
click input "text"
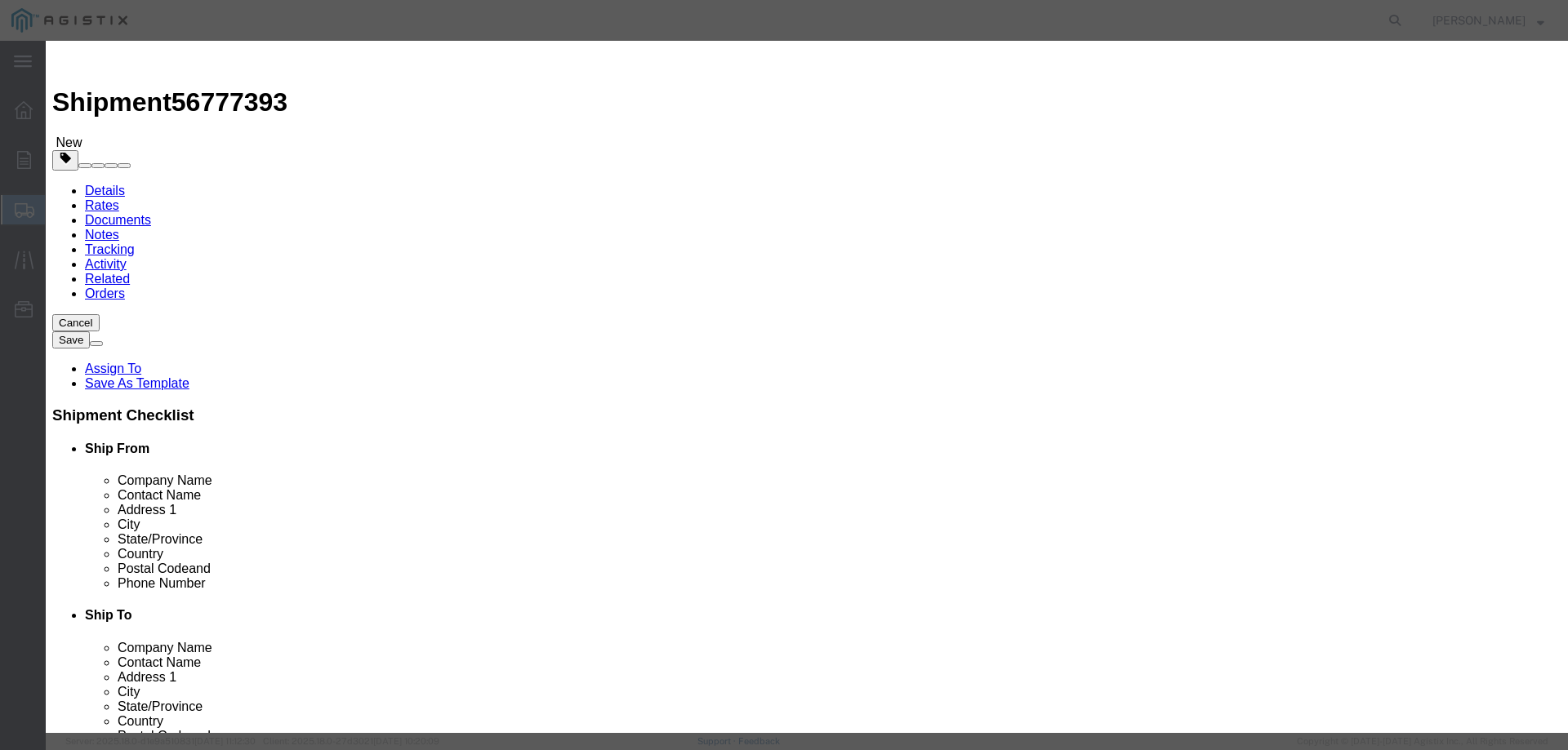
click select "Select Bag Barrels 100Board Feet Bottle Box Blister Pack Carats Can Capsule Car…"
click label "Description"
drag, startPoint x: 495, startPoint y: 157, endPoint x: 478, endPoint y: 157, distance: 17.0
click input "1"
type input "3"
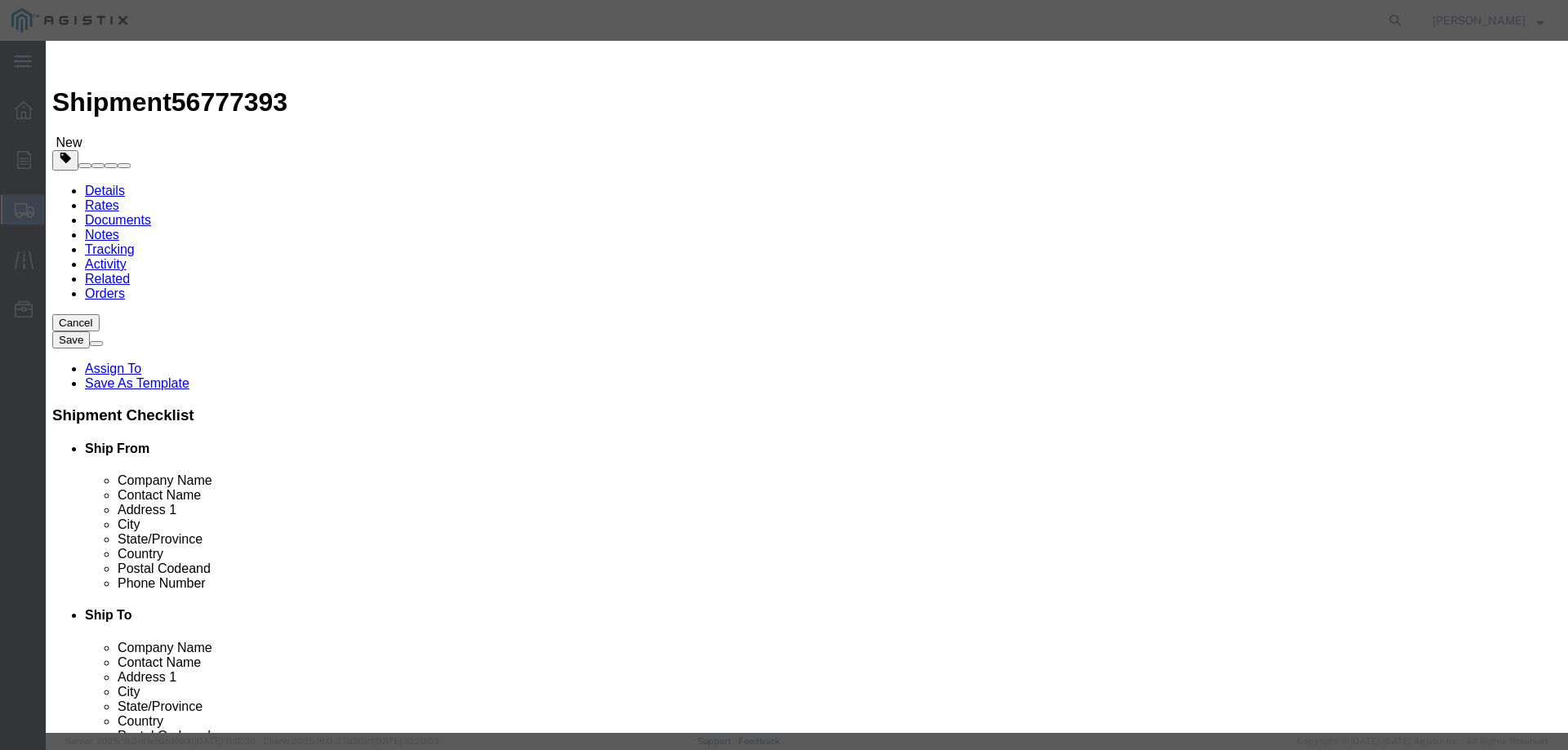
click select "Select Bag Barrels 100Board Feet Bottle Box Blister Pack Carats Can Capsule Car…"
select select "EA"
click select "Select Bag Barrels 100Board Feet Bottle Box Blister Pack Carats Can Capsule Car…"
click input "text"
type input "2190.00"
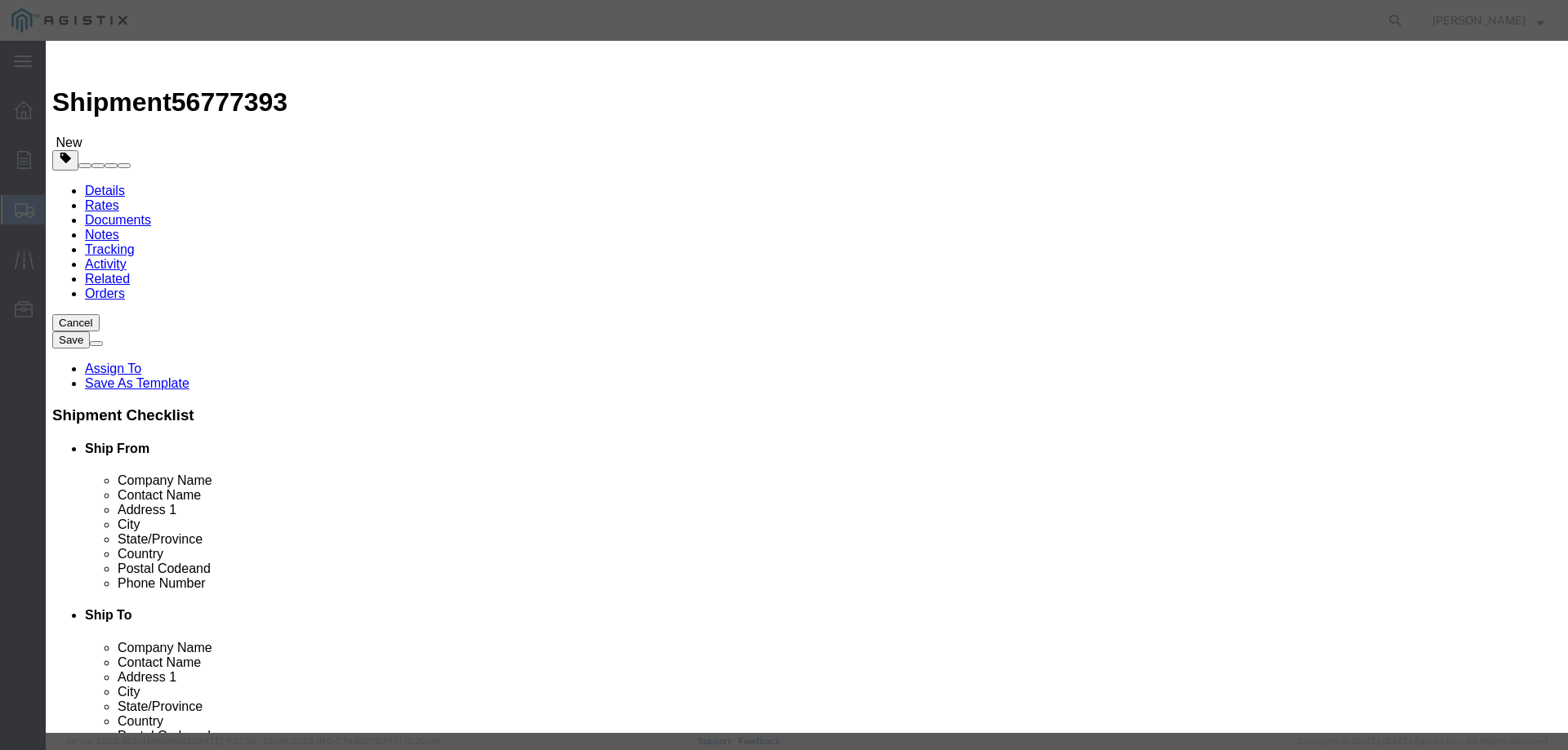
select select "92.5"
click button "Save & Close"
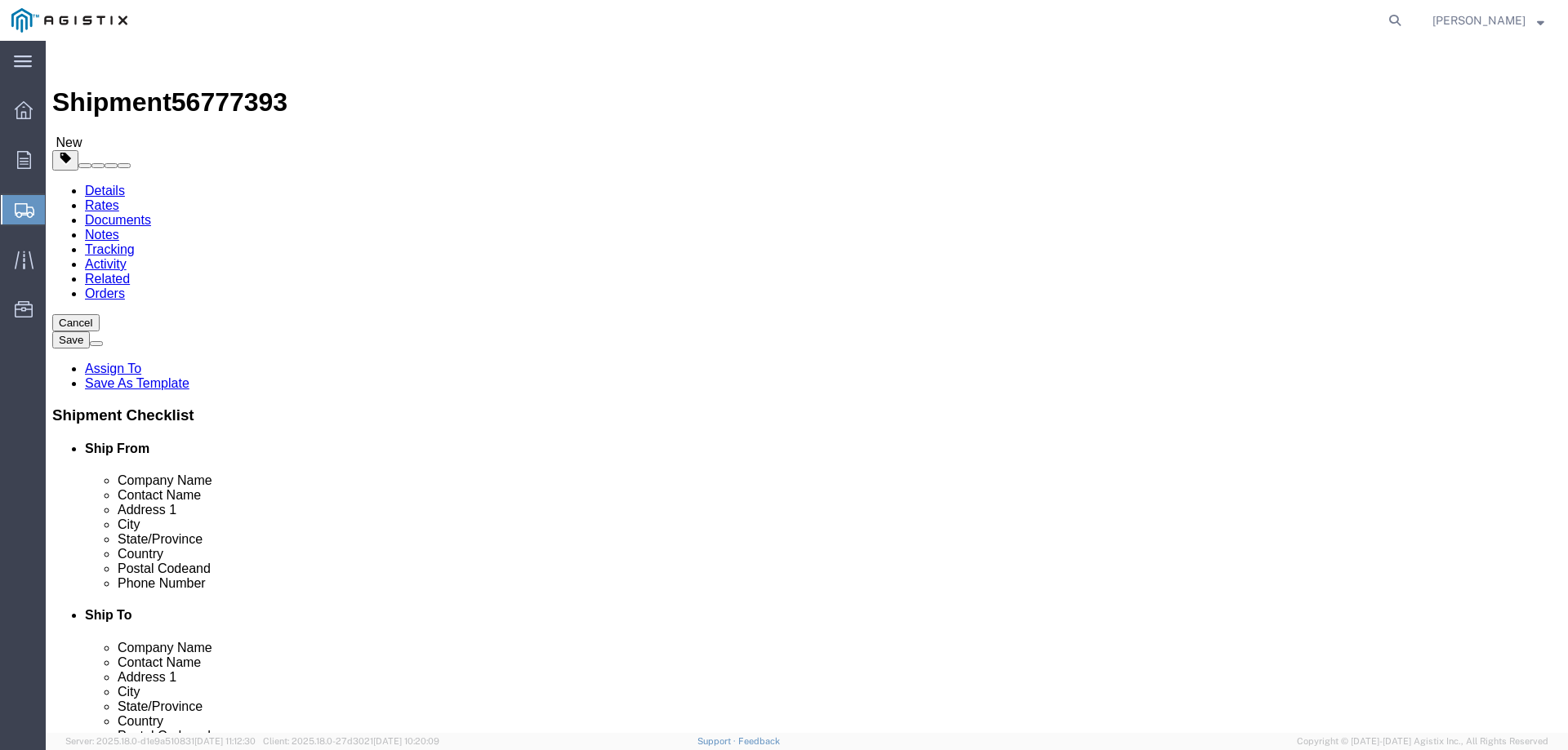
click button "Rate Shipment"
